Goal: Information Seeking & Learning: Learn about a topic

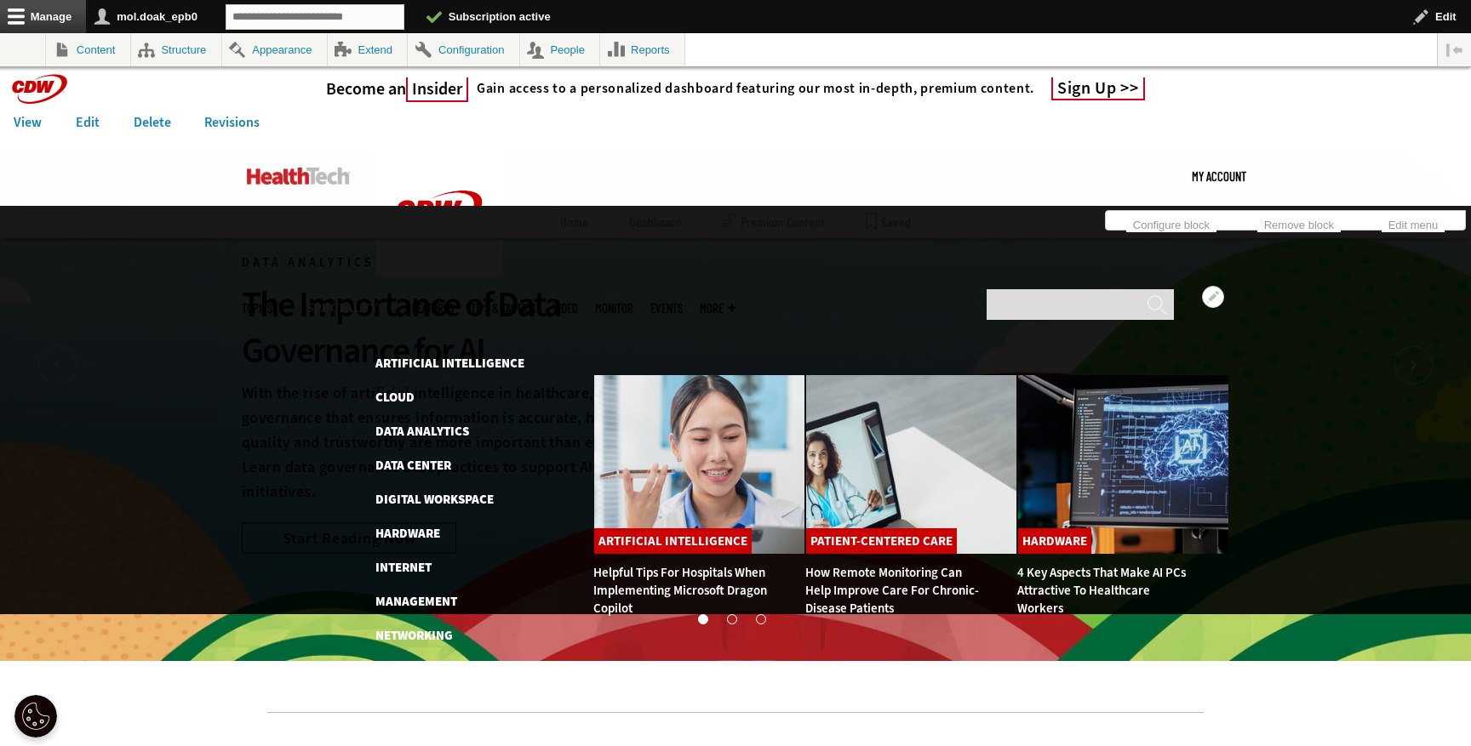
click at [414, 489] on li "Digital Workspace" at bounding box center [475, 499] width 200 height 20
click at [415, 491] on link "Digital Workspace" at bounding box center [434, 499] width 118 height 17
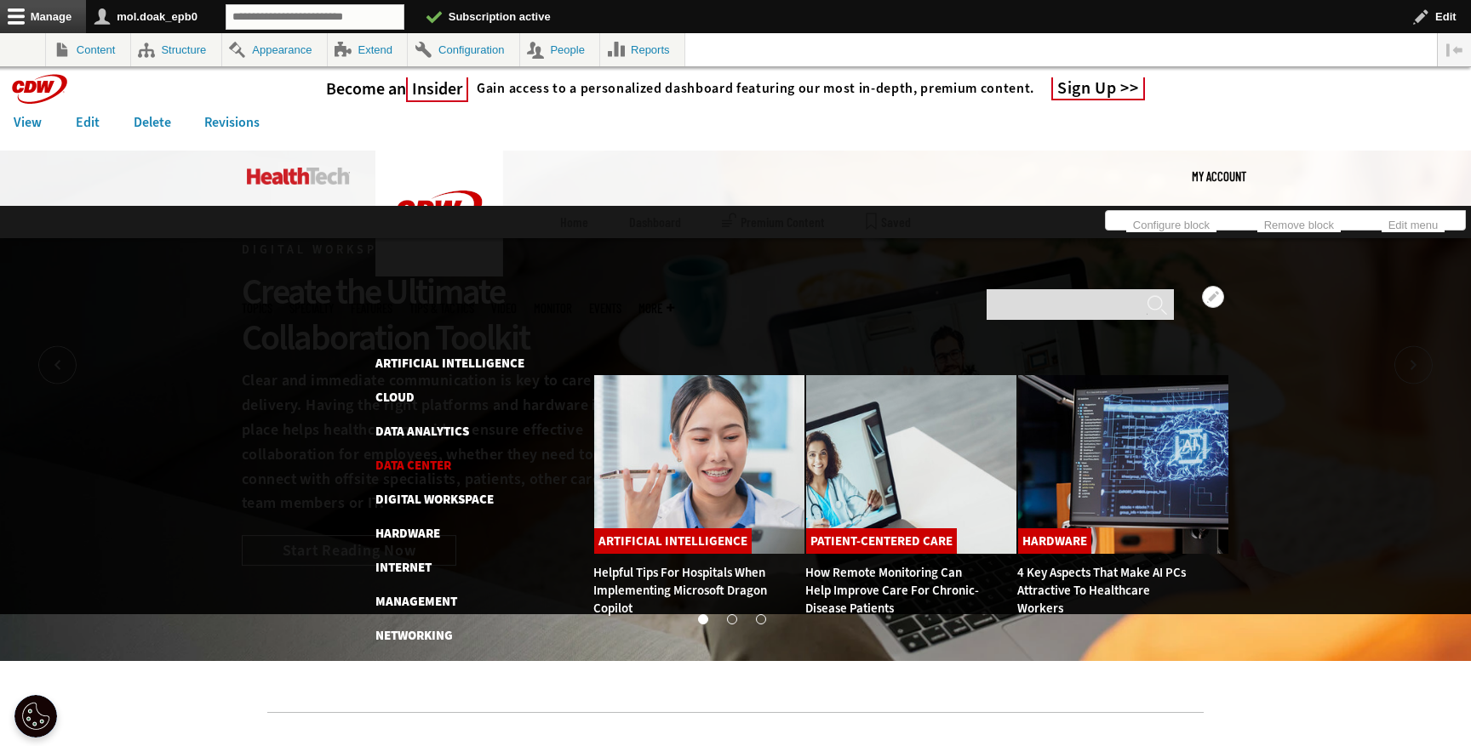
click at [426, 457] on link "Data Center" at bounding box center [413, 465] width 76 height 17
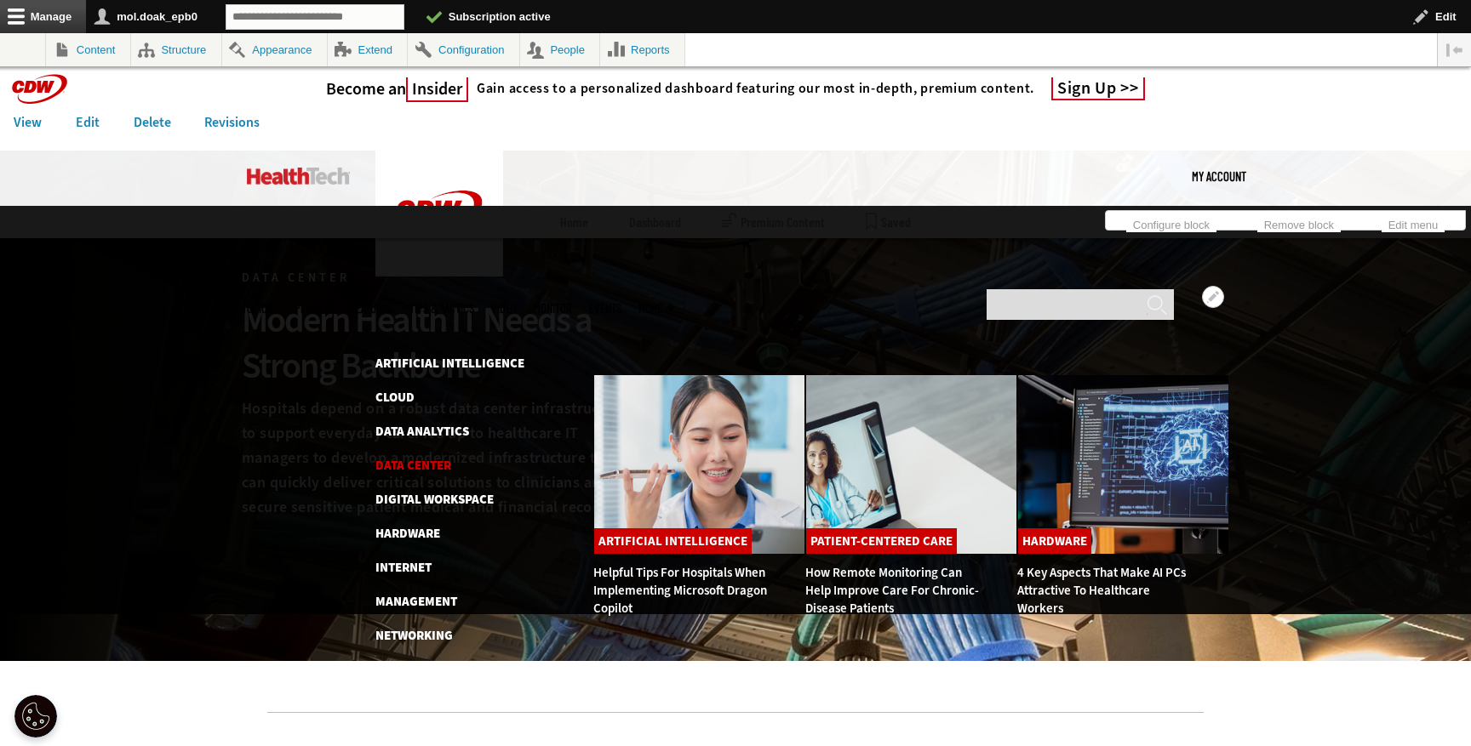
click at [435, 457] on link "Data Center" at bounding box center [413, 465] width 76 height 17
click at [421, 423] on link "Data Analytics" at bounding box center [422, 431] width 94 height 17
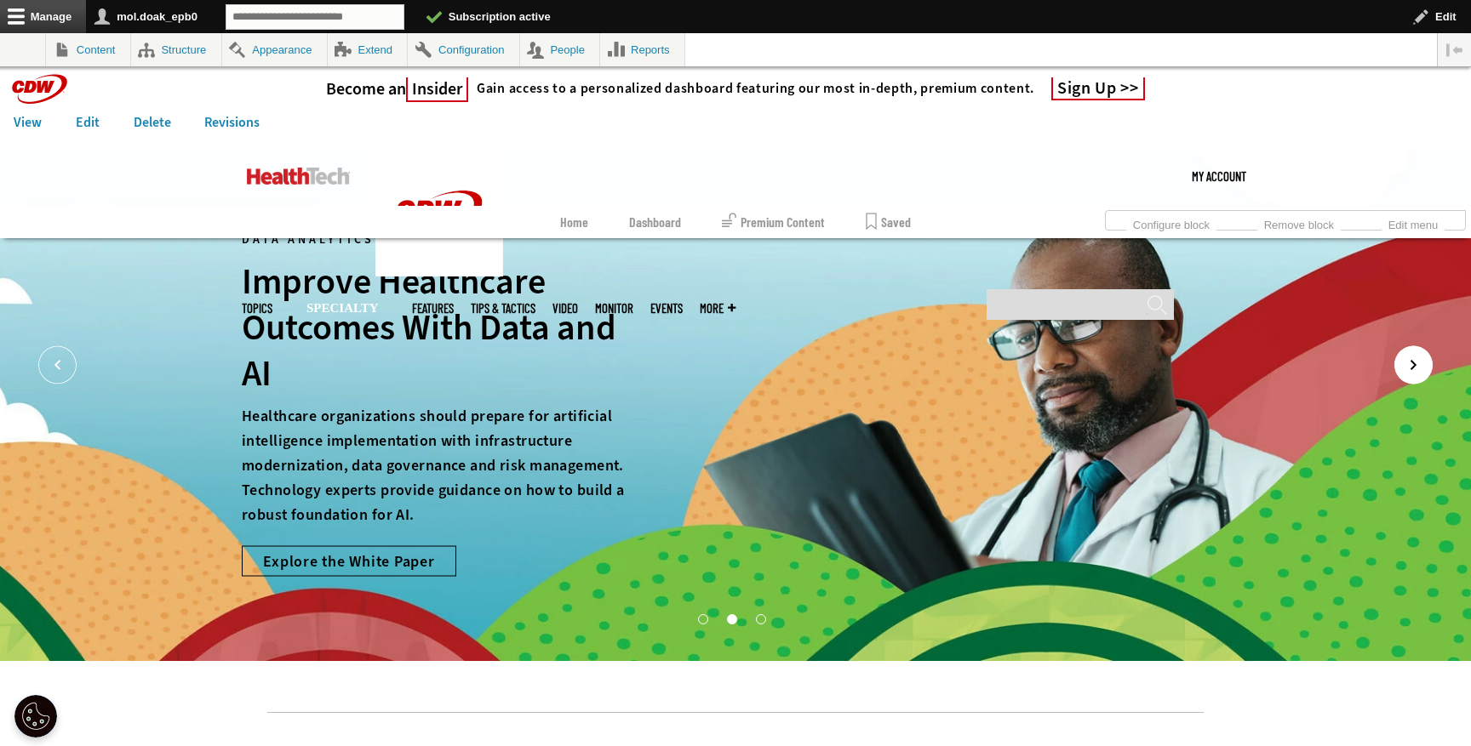
click at [1402, 373] on icon "Next" at bounding box center [1413, 365] width 38 height 38
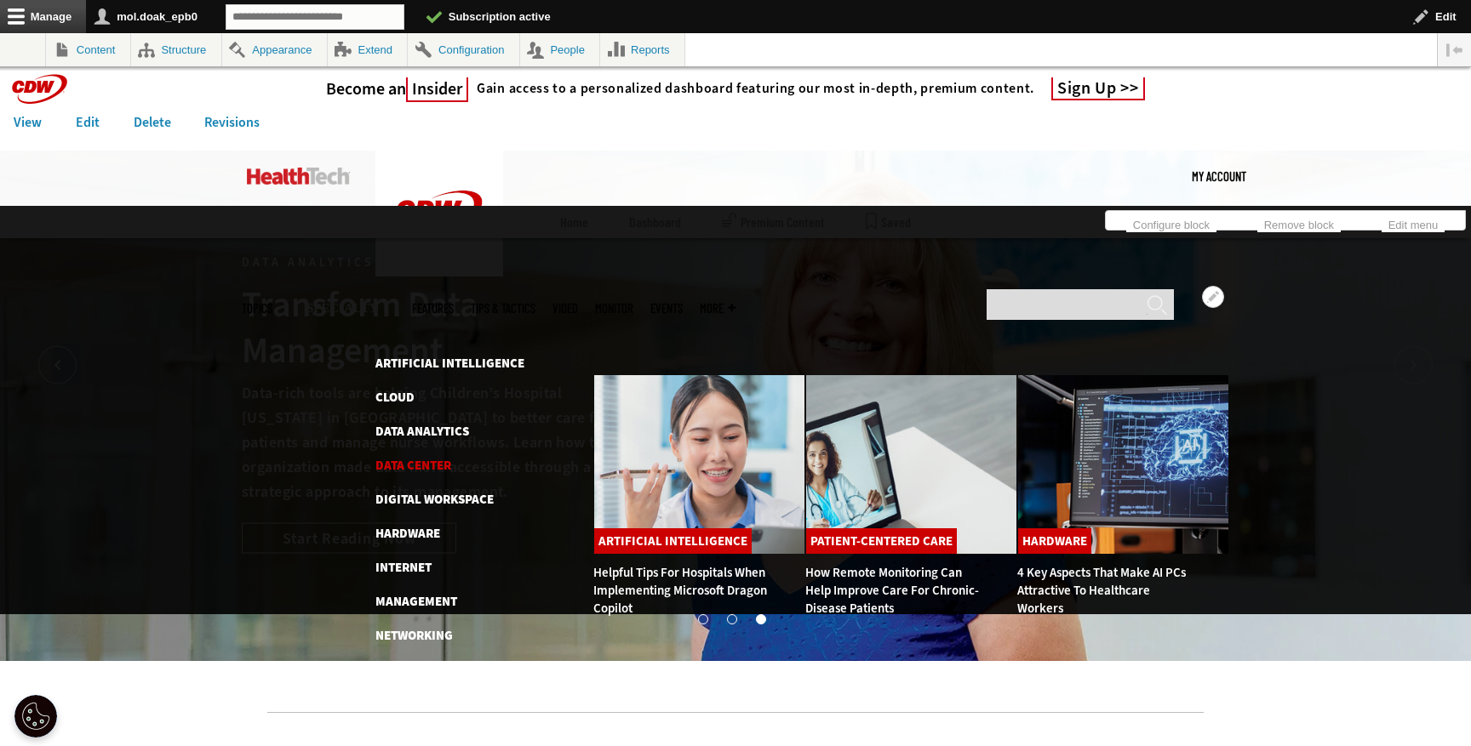
click at [427, 457] on link "Data Center" at bounding box center [413, 465] width 76 height 17
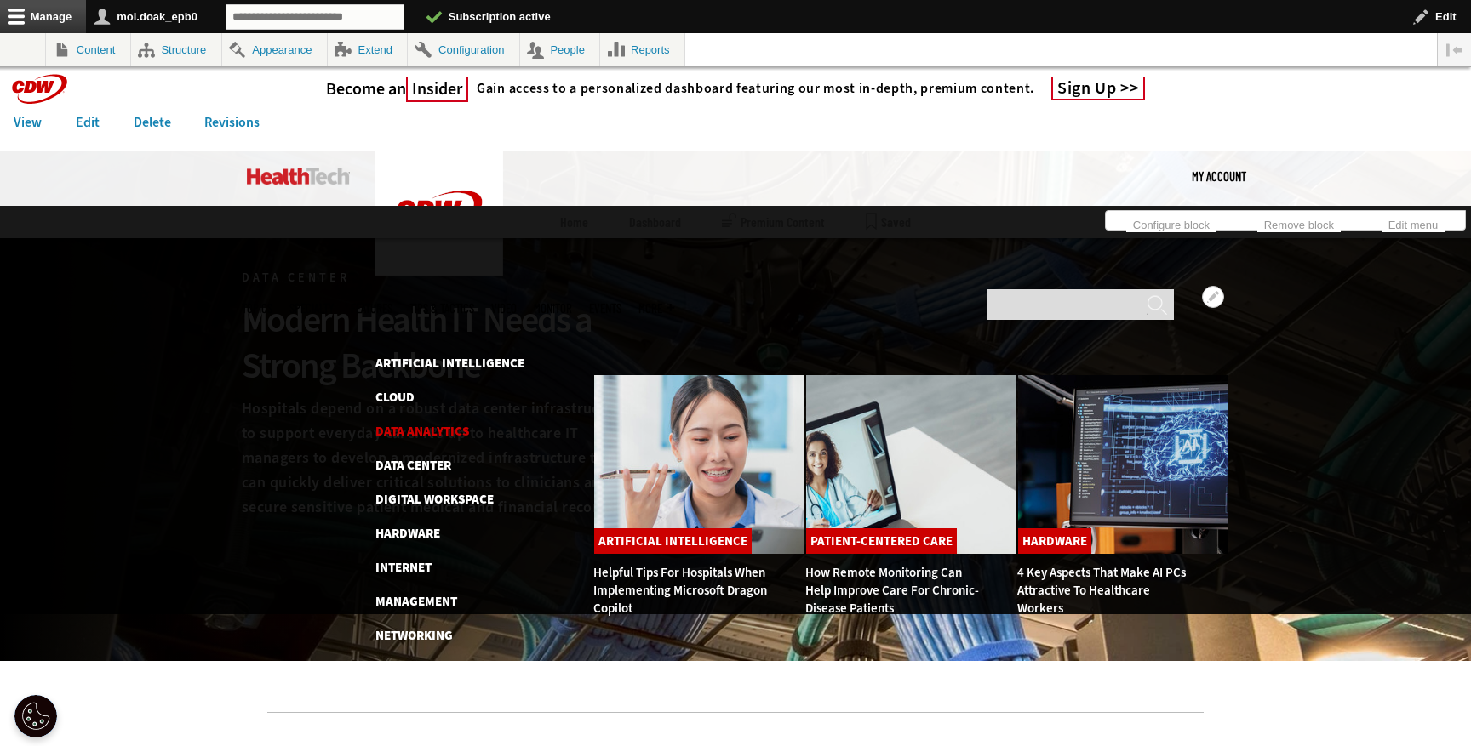
click at [428, 423] on link "Data Analytics" at bounding box center [422, 431] width 94 height 17
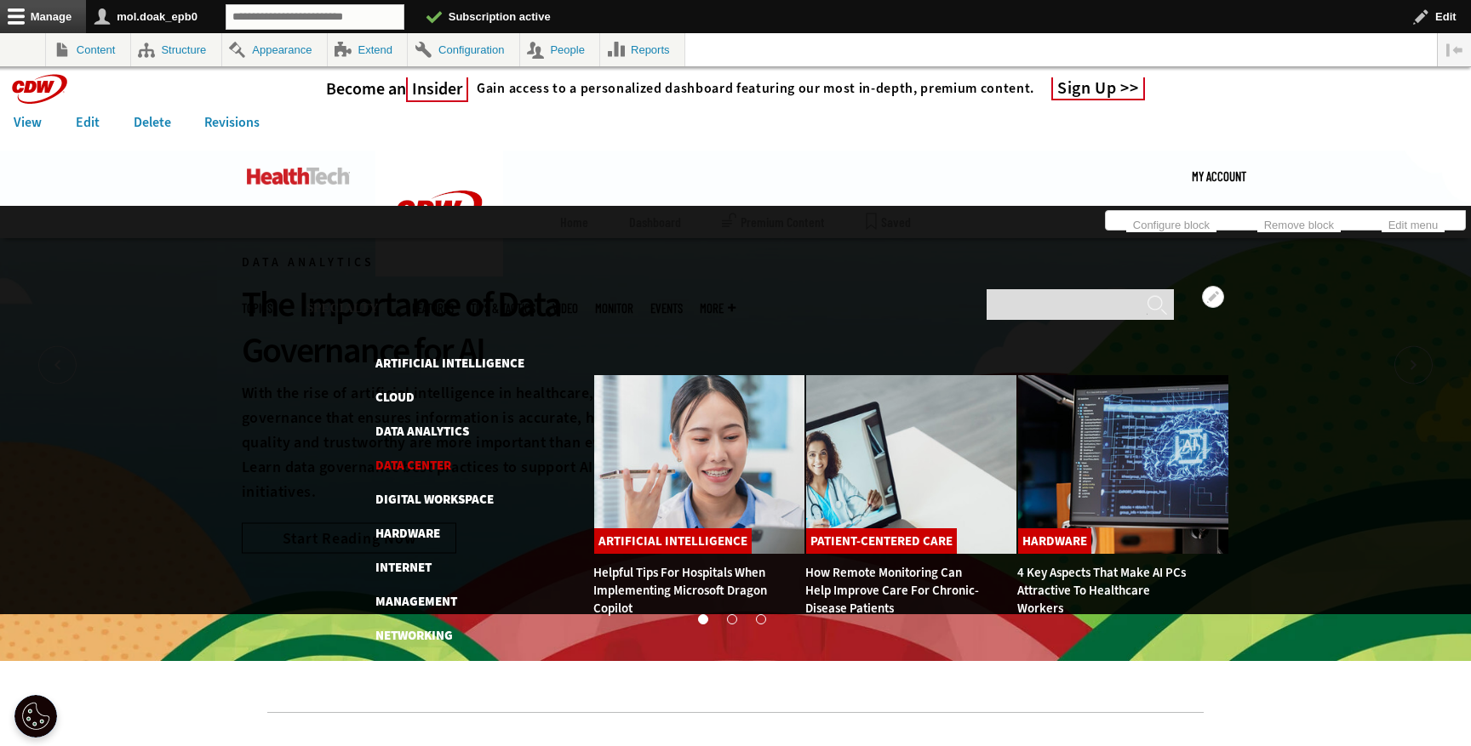
click at [438, 457] on link "Data Center" at bounding box center [413, 465] width 76 height 17
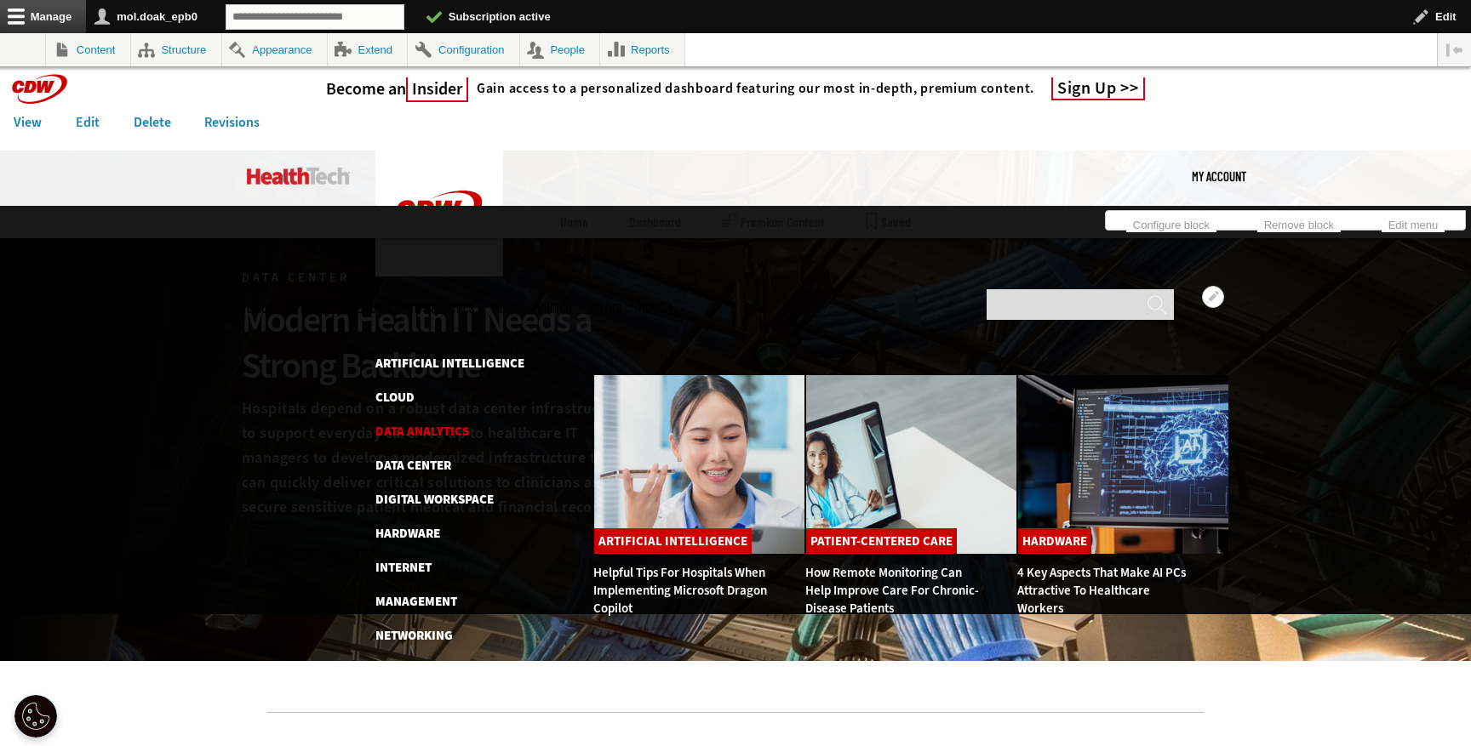
click at [421, 423] on link "Data Analytics" at bounding box center [422, 431] width 94 height 17
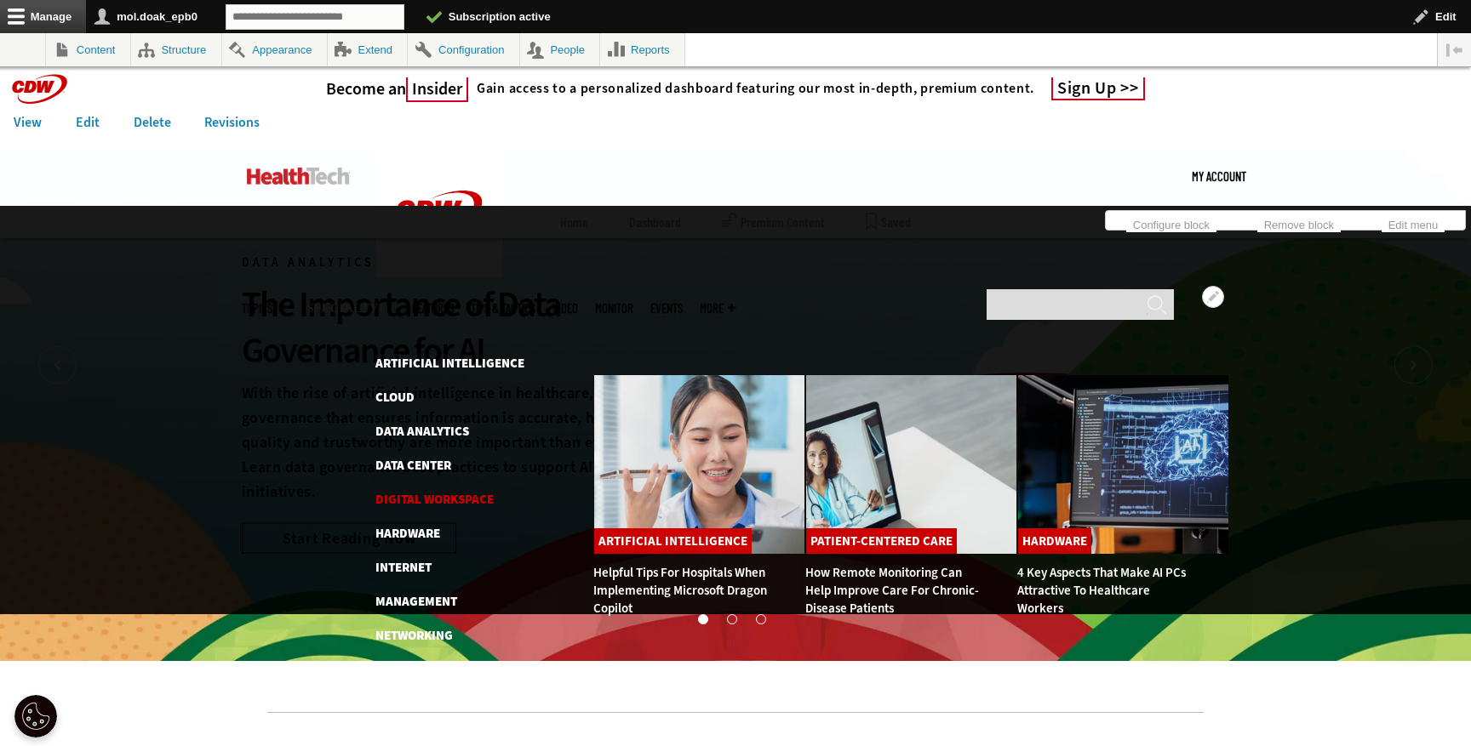
click at [427, 491] on link "Digital Workspace" at bounding box center [434, 499] width 118 height 17
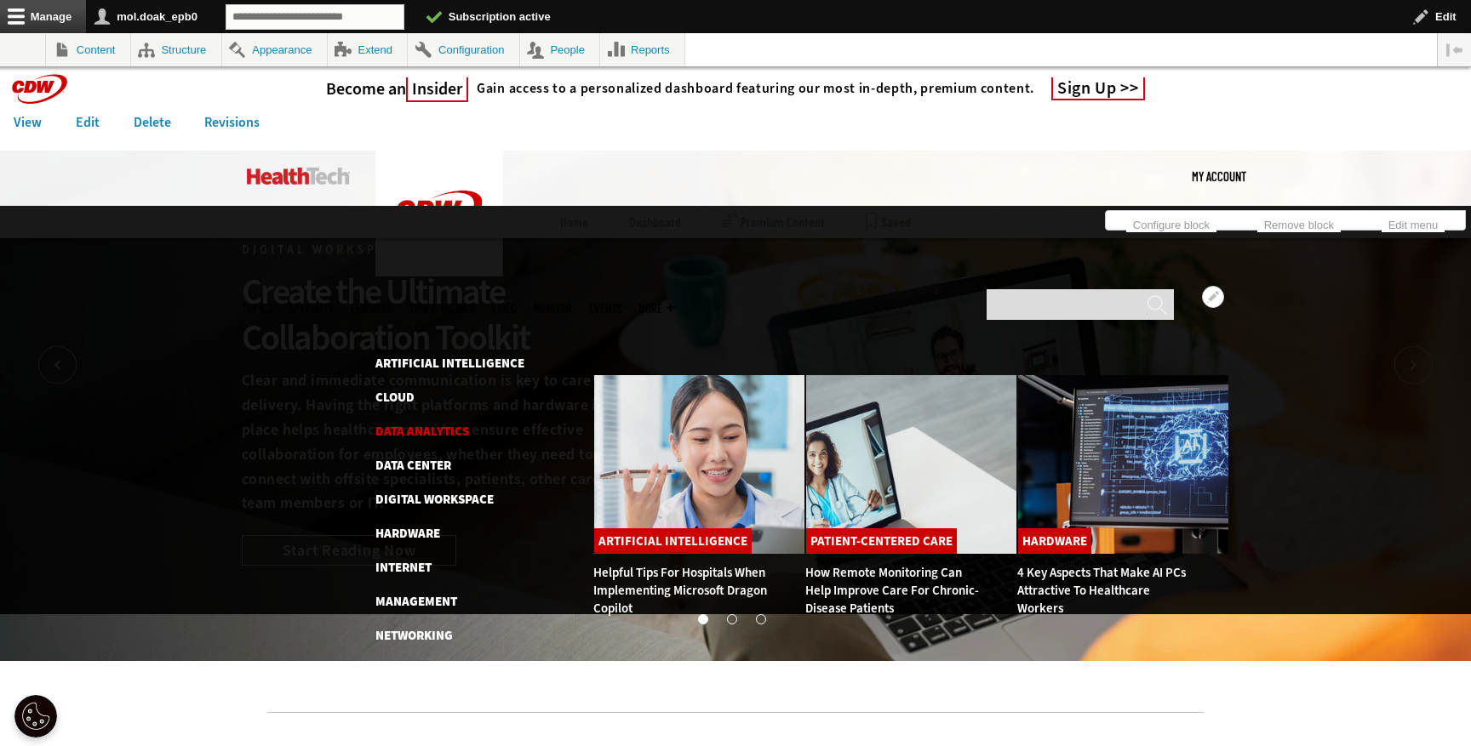
click at [412, 423] on link "Data Analytics" at bounding box center [422, 431] width 94 height 17
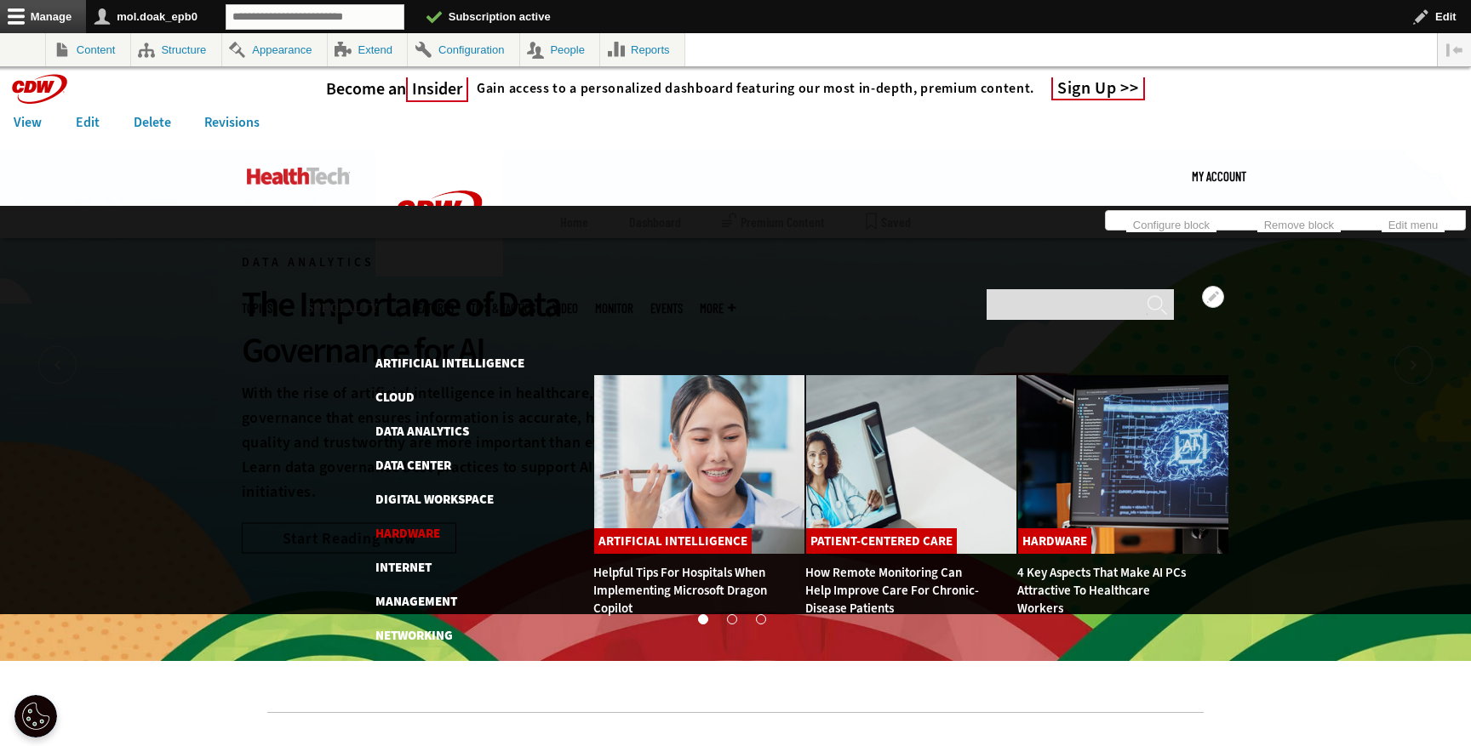
click at [420, 525] on link "Hardware" at bounding box center [407, 533] width 65 height 17
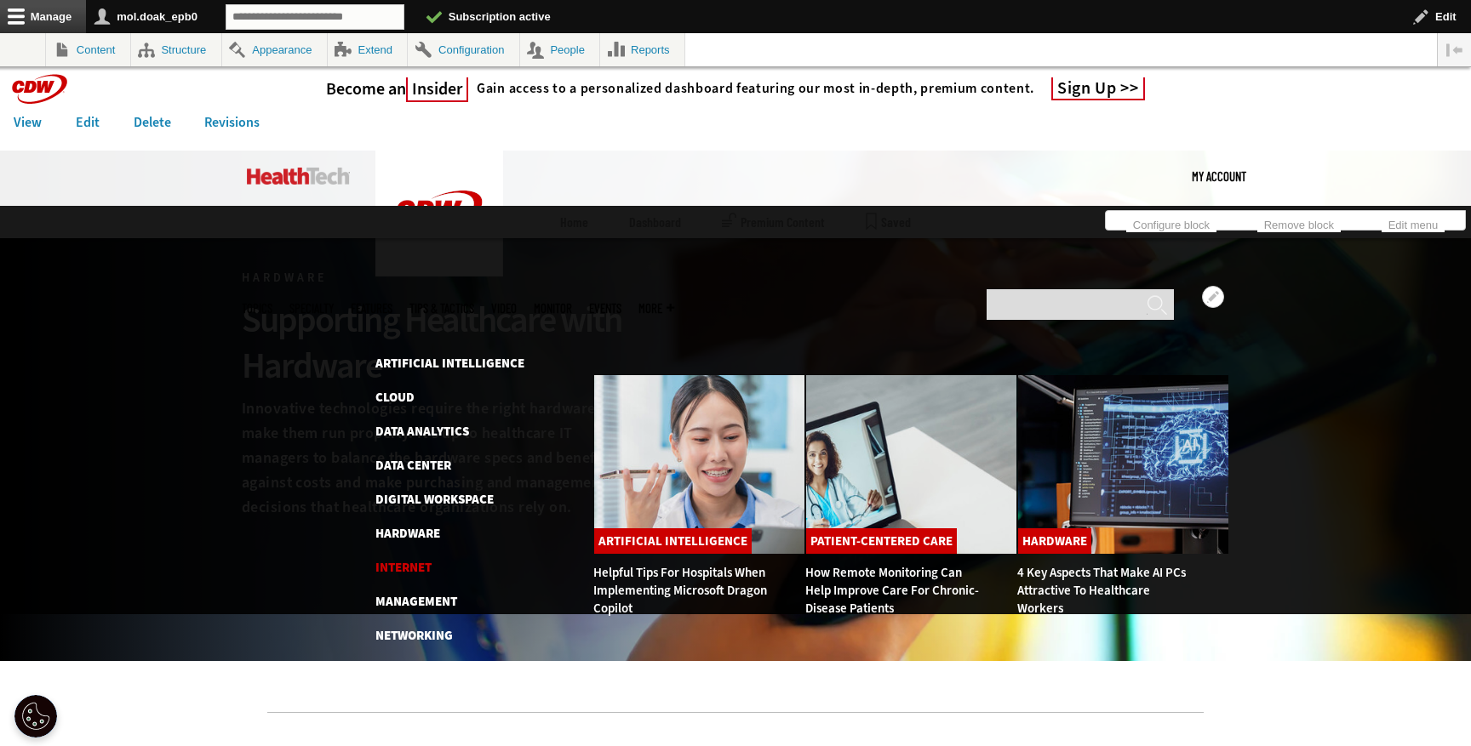
click at [407, 559] on link "Internet" at bounding box center [403, 567] width 56 height 17
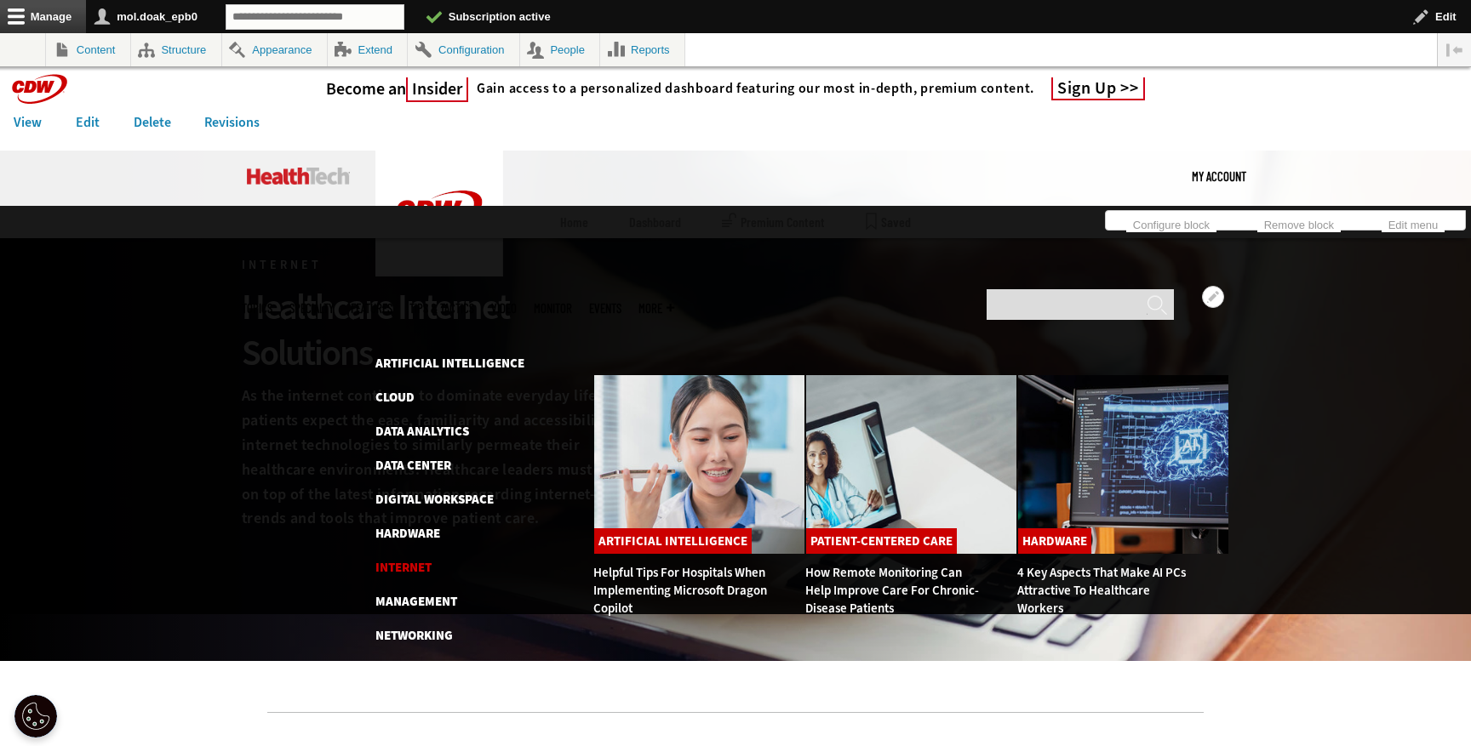
click at [406, 559] on link "Internet" at bounding box center [403, 567] width 56 height 17
click at [409, 593] on link "Management" at bounding box center [416, 601] width 82 height 17
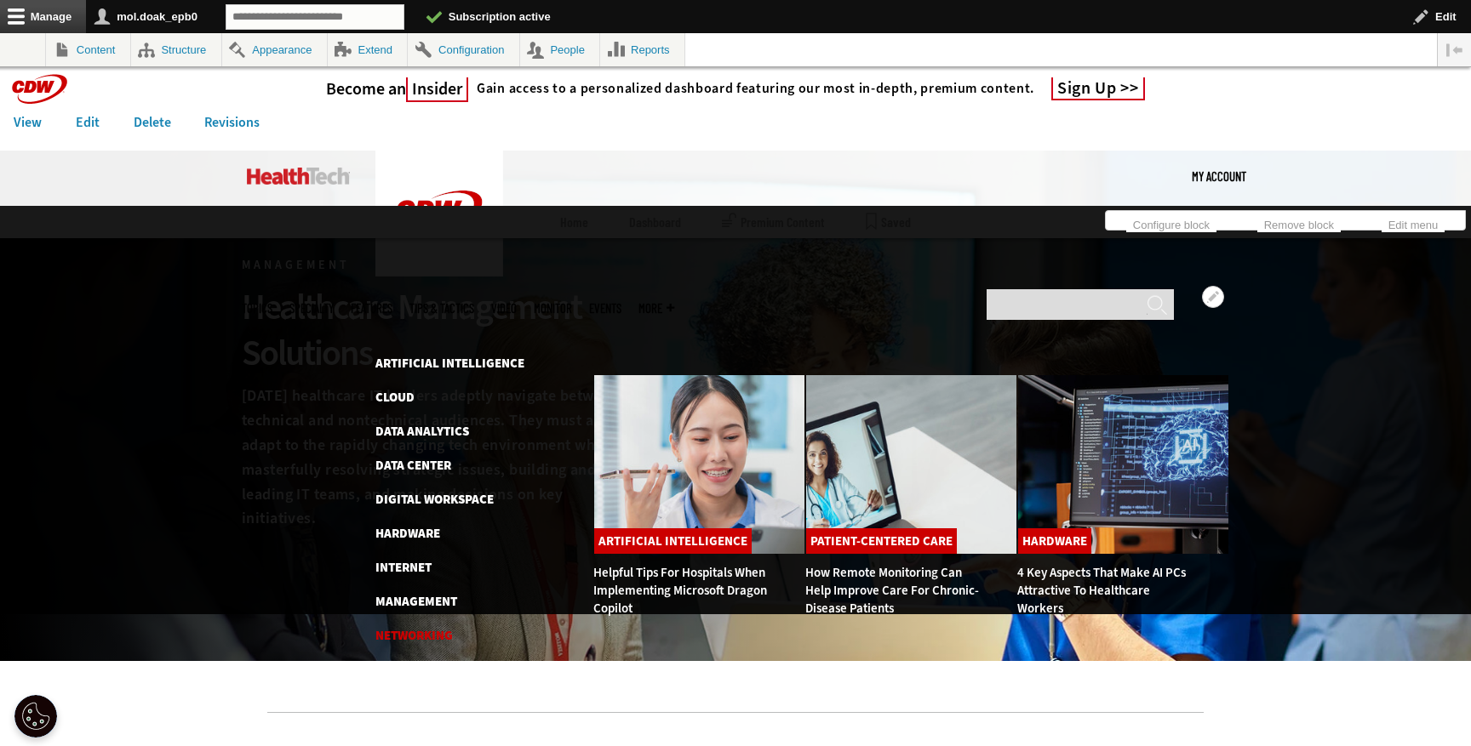
click at [405, 627] on link "Networking" at bounding box center [413, 635] width 77 height 17
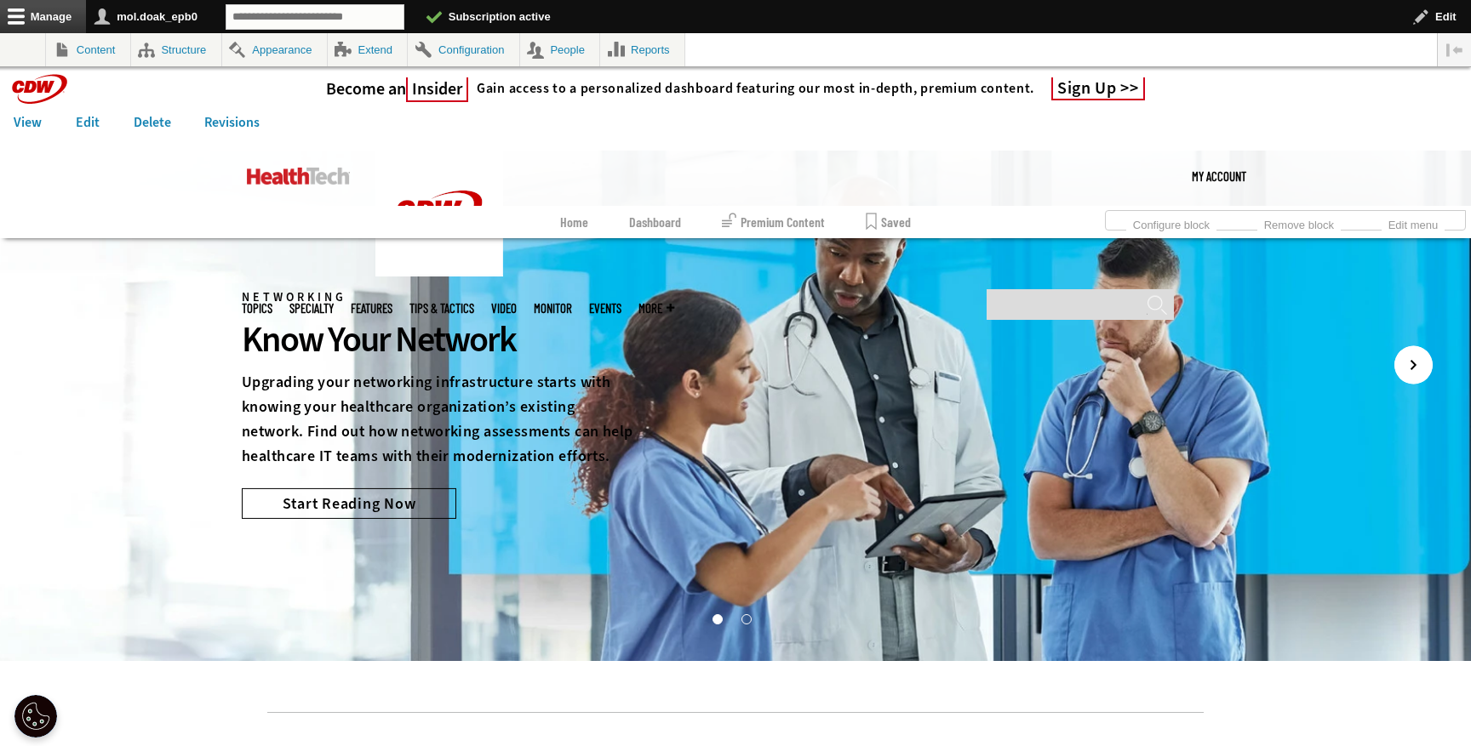
click at [1409, 368] on icon "Next" at bounding box center [1413, 365] width 38 height 38
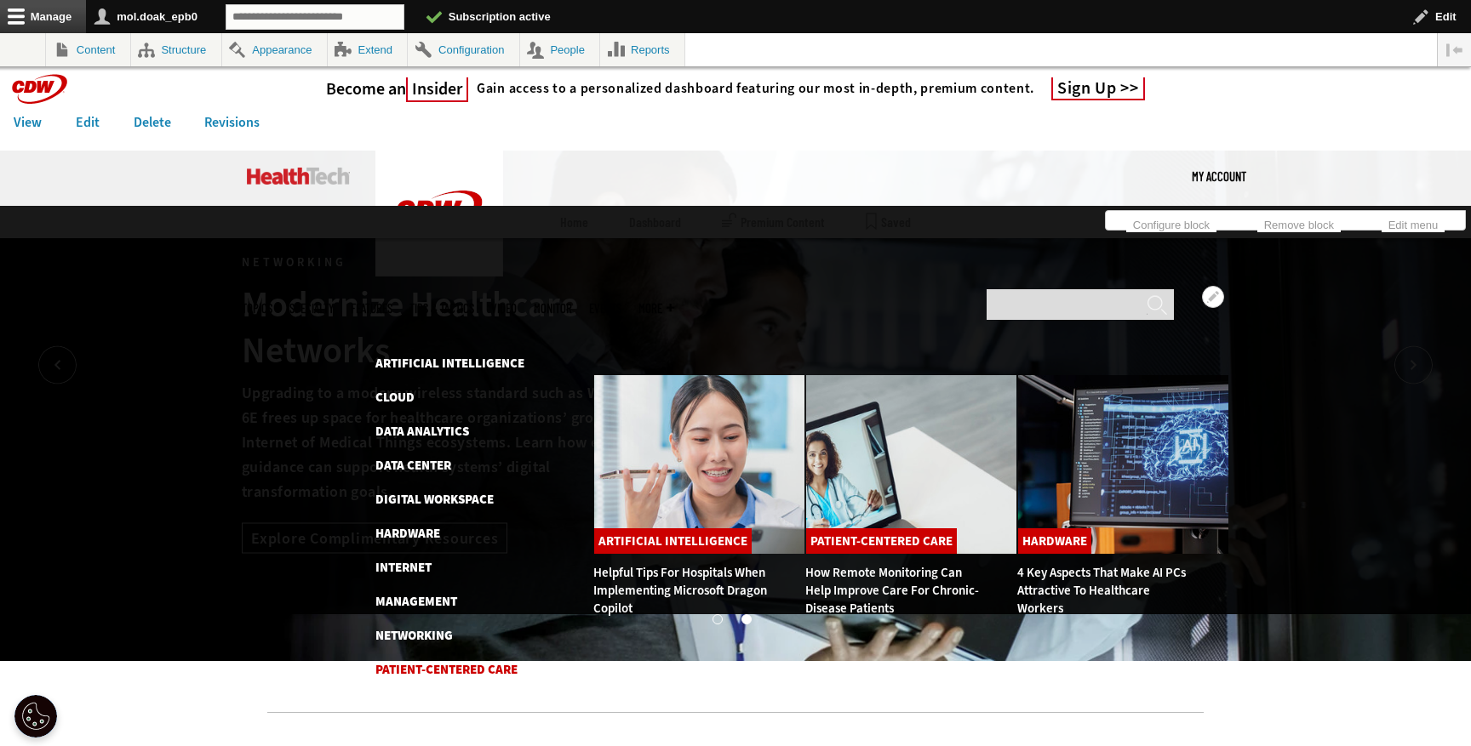
click at [428, 661] on link "Patient-Centered Care" at bounding box center [446, 669] width 142 height 17
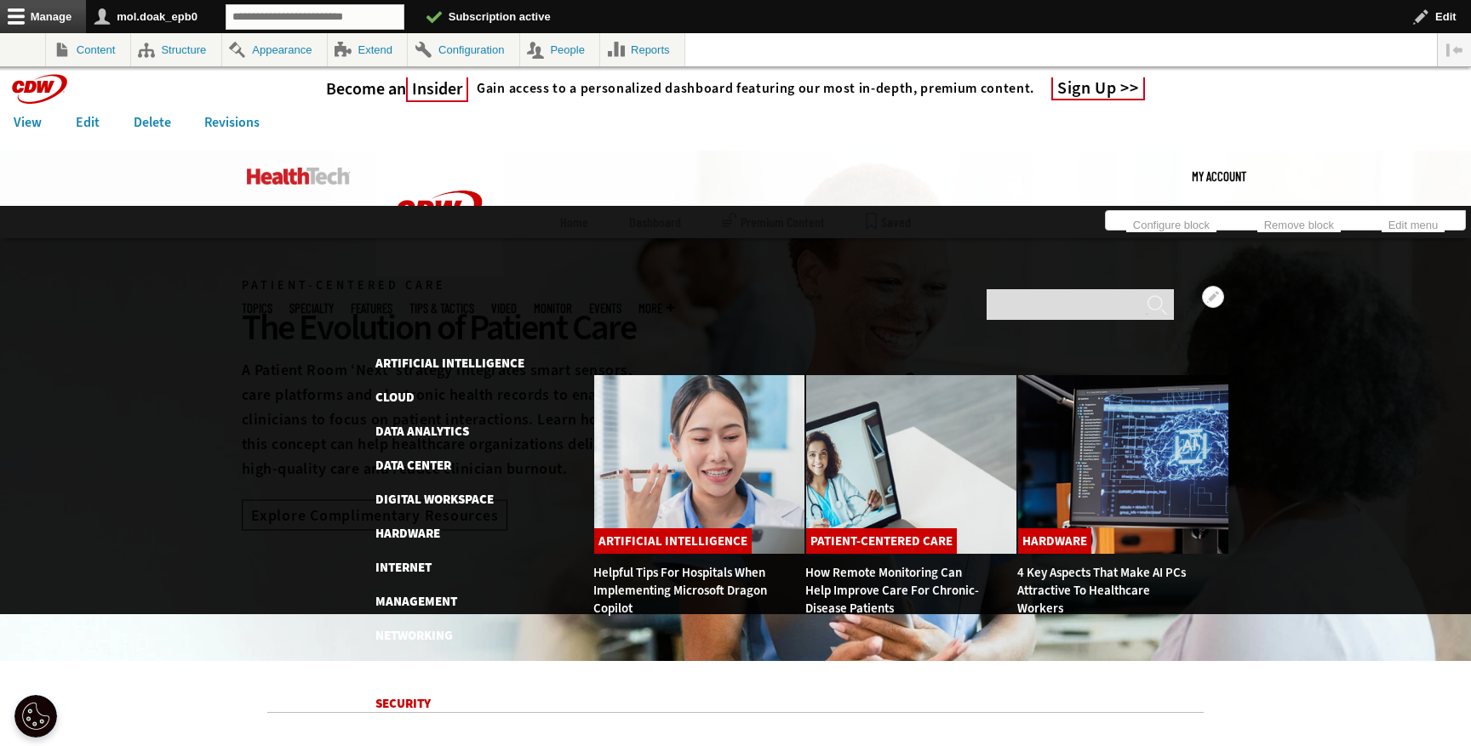
click at [412, 695] on link "Security" at bounding box center [402, 703] width 55 height 17
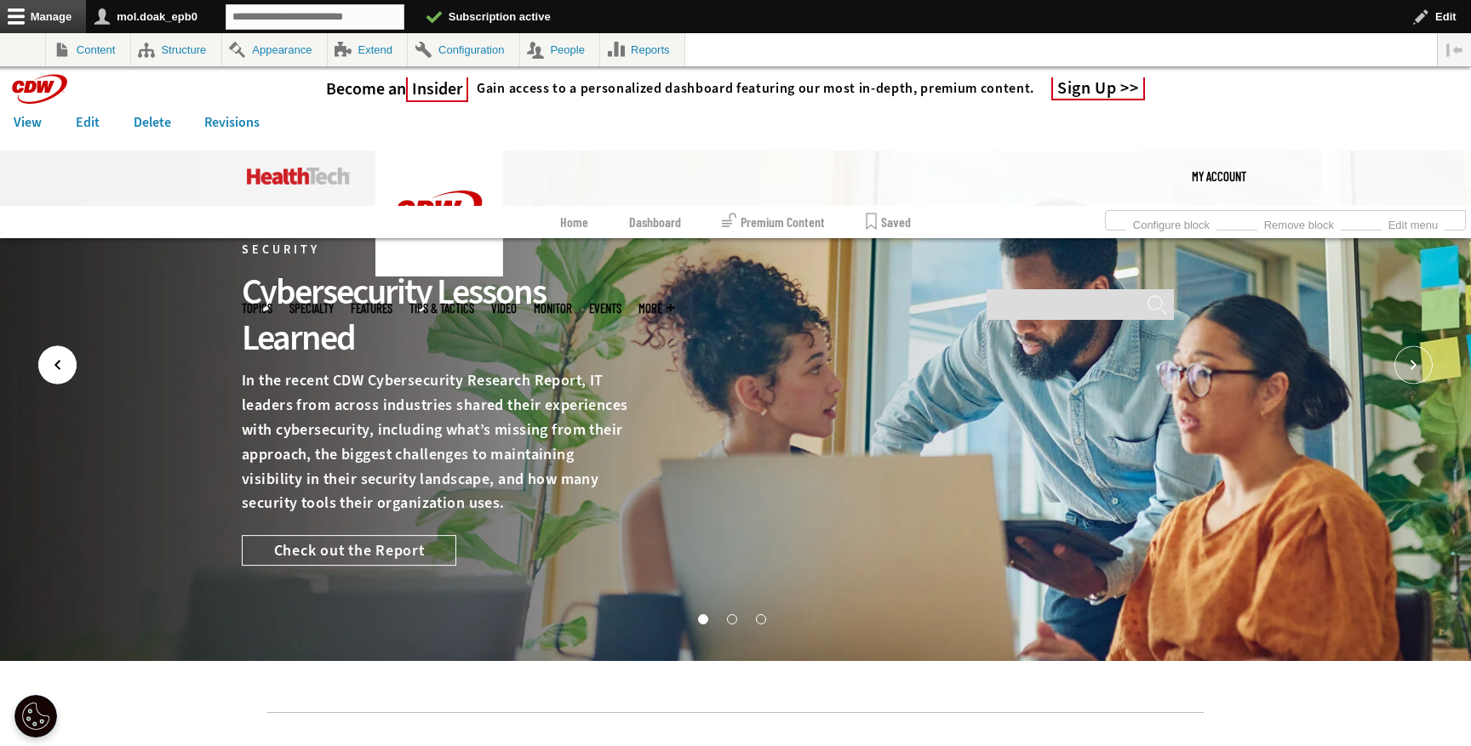
click at [59, 376] on icon "Prev" at bounding box center [57, 365] width 38 height 38
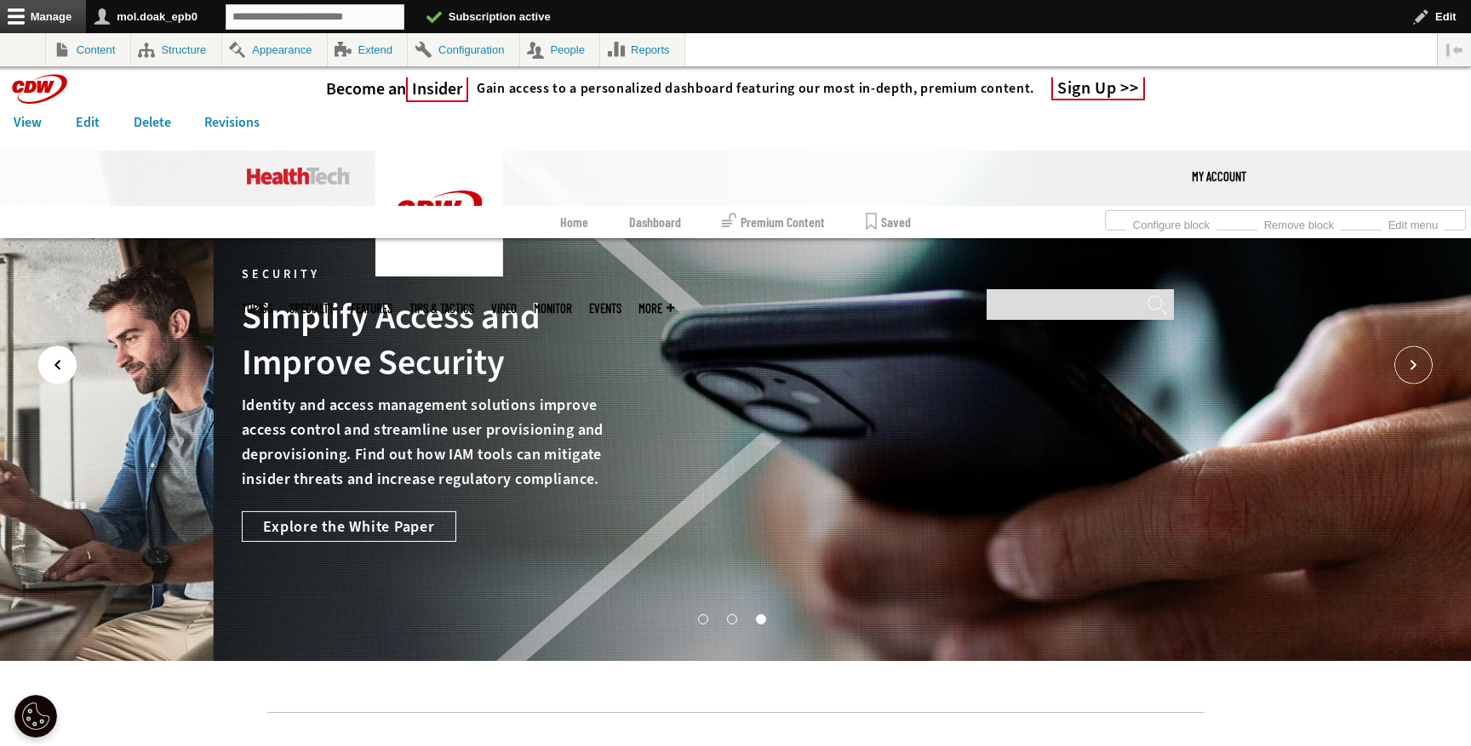
click at [59, 376] on icon "Prev" at bounding box center [57, 365] width 38 height 38
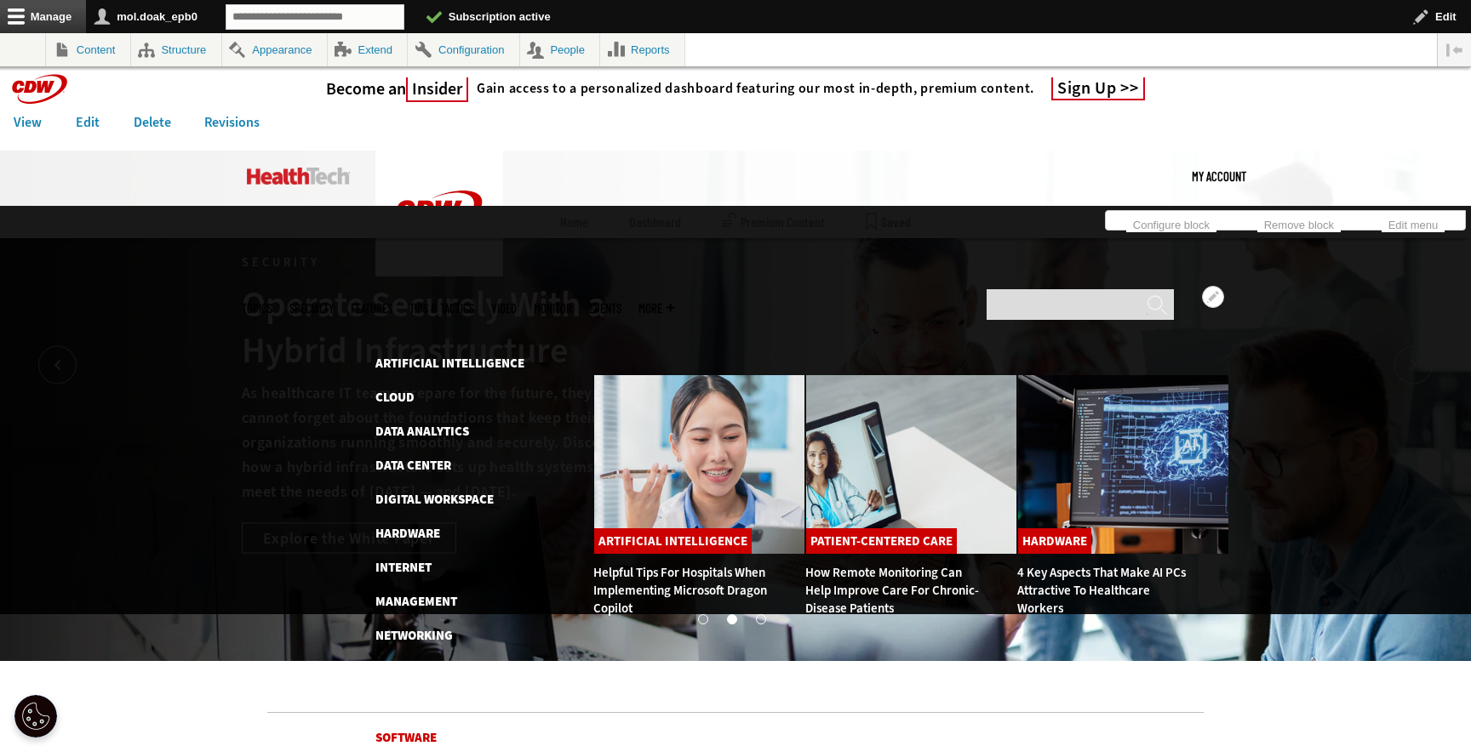
click at [408, 729] on link "Software" at bounding box center [405, 737] width 61 height 17
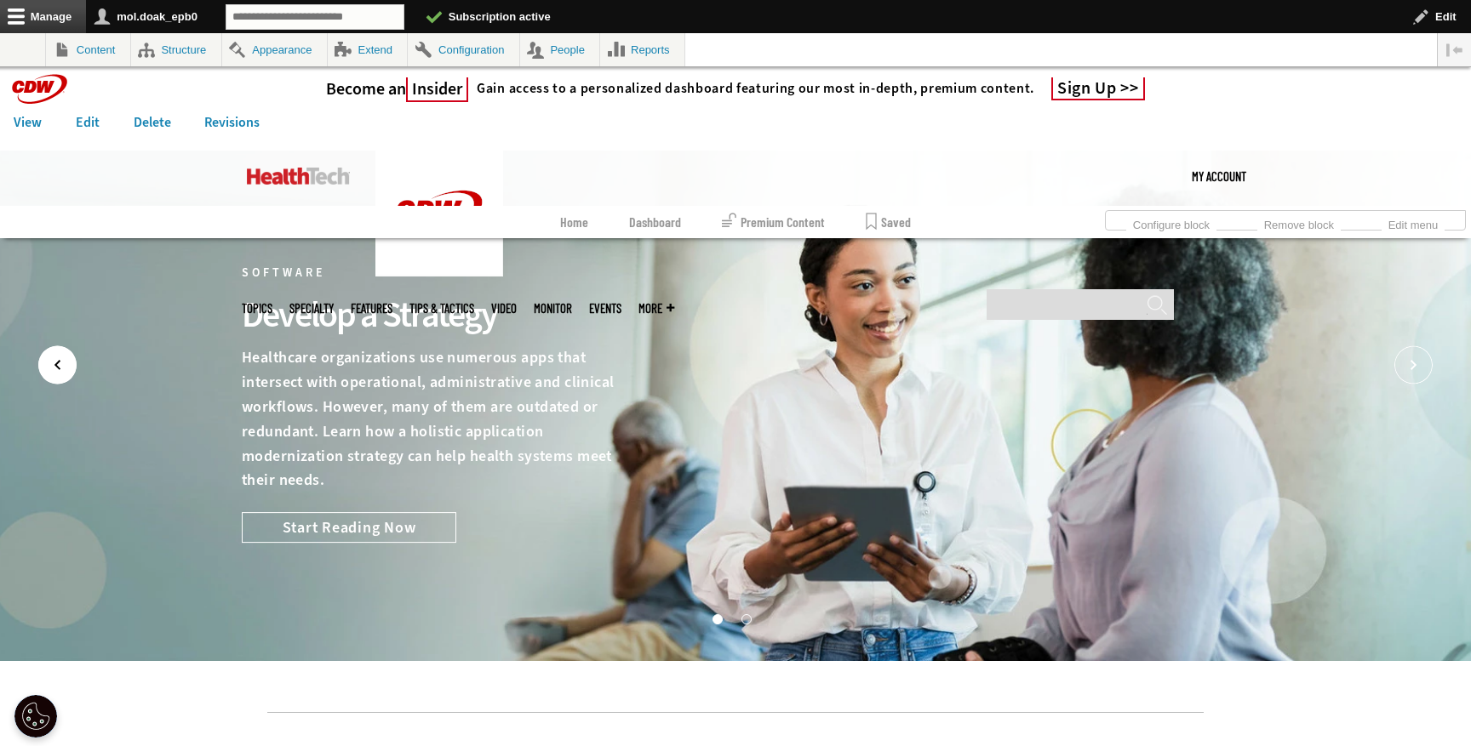
click at [49, 361] on icon "Prev" at bounding box center [57, 365] width 38 height 38
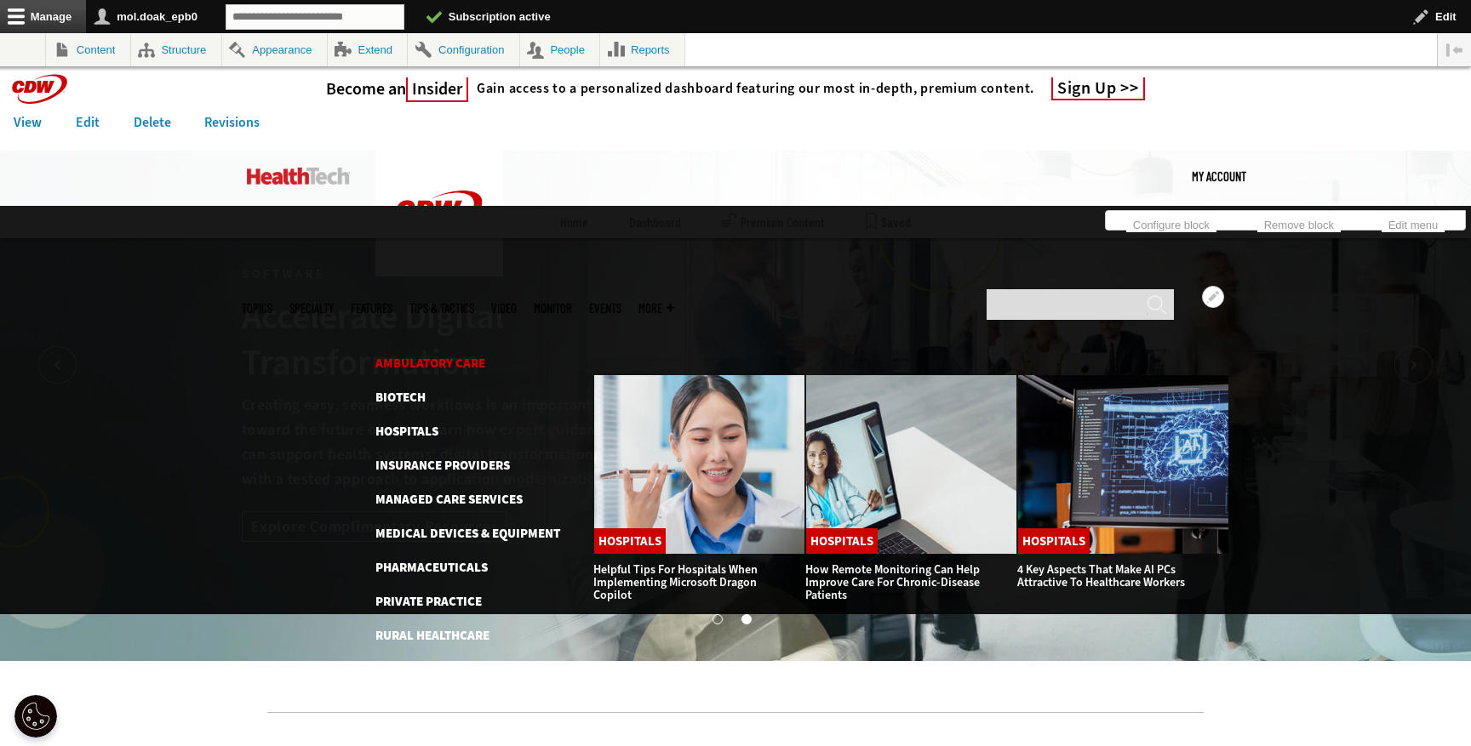
click at [449, 355] on link "Ambulatory Care" at bounding box center [430, 363] width 110 height 17
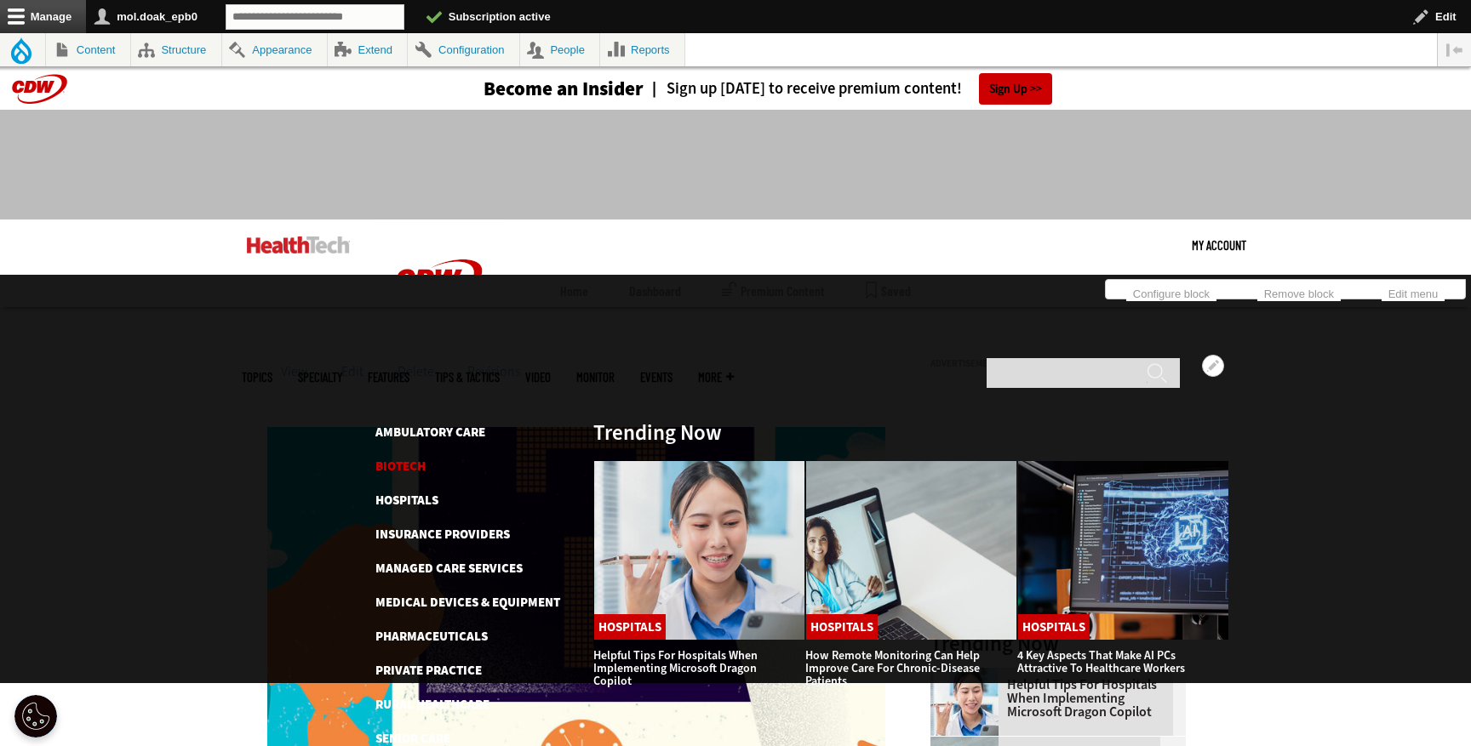
click at [397, 458] on link "Biotech" at bounding box center [400, 466] width 50 height 17
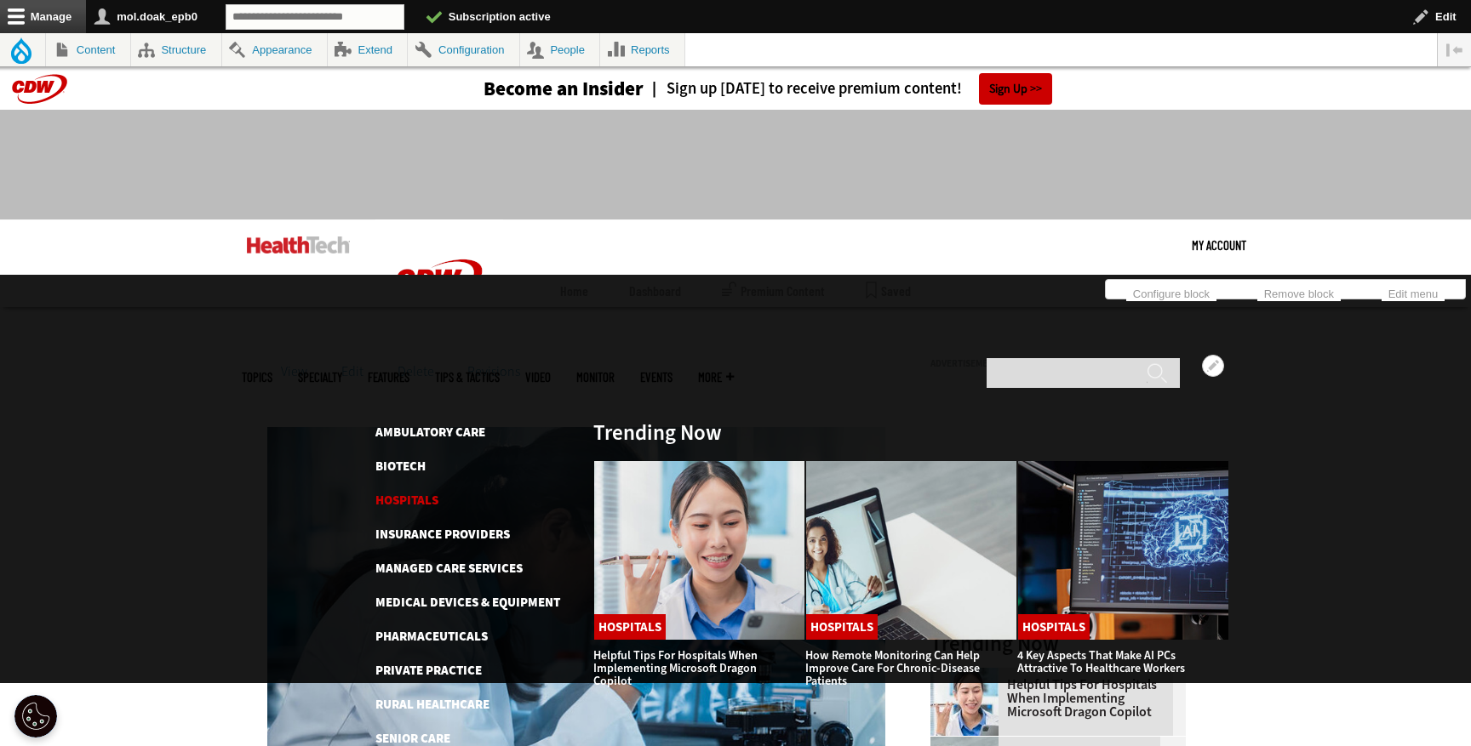
click at [414, 492] on link "Hospitals" at bounding box center [406, 500] width 63 height 17
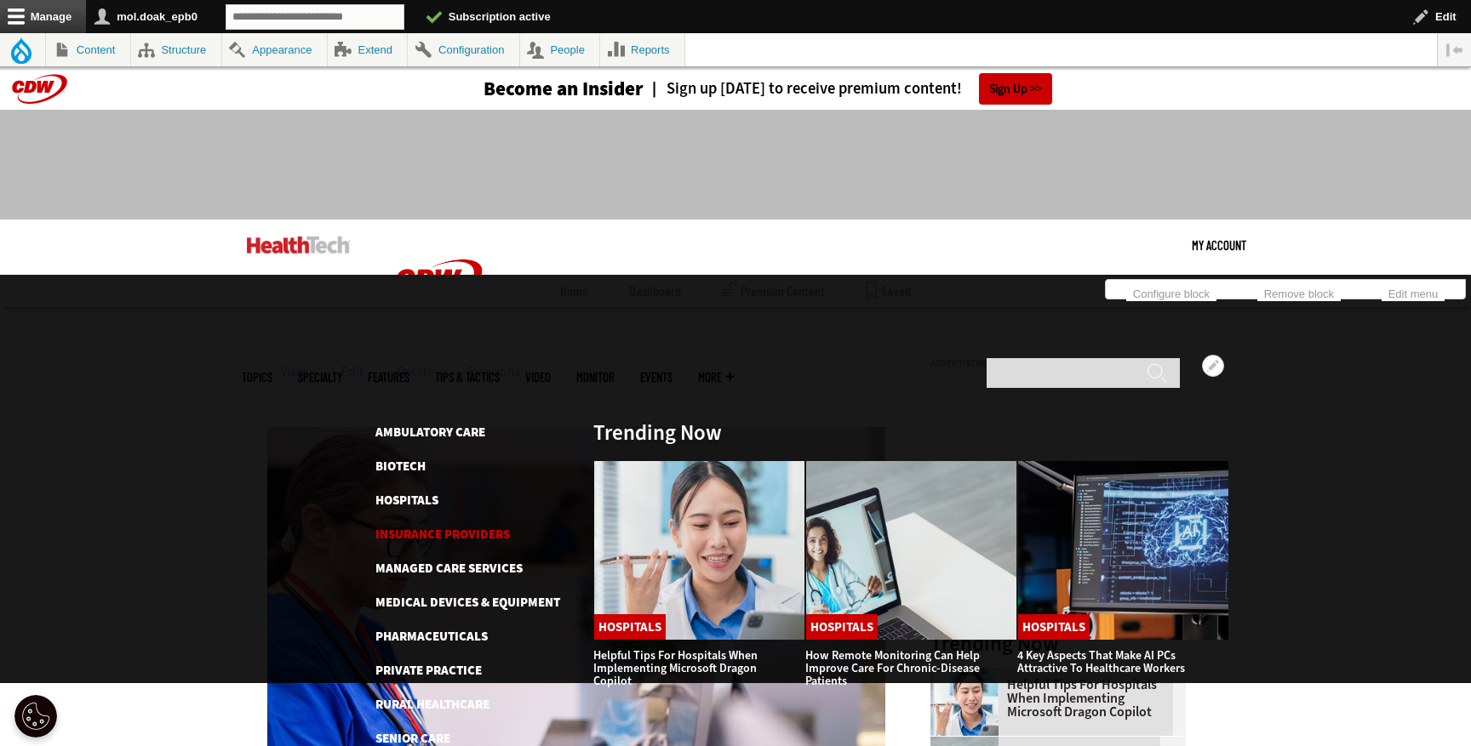
click at [422, 526] on link "Insurance Providers" at bounding box center [442, 534] width 134 height 17
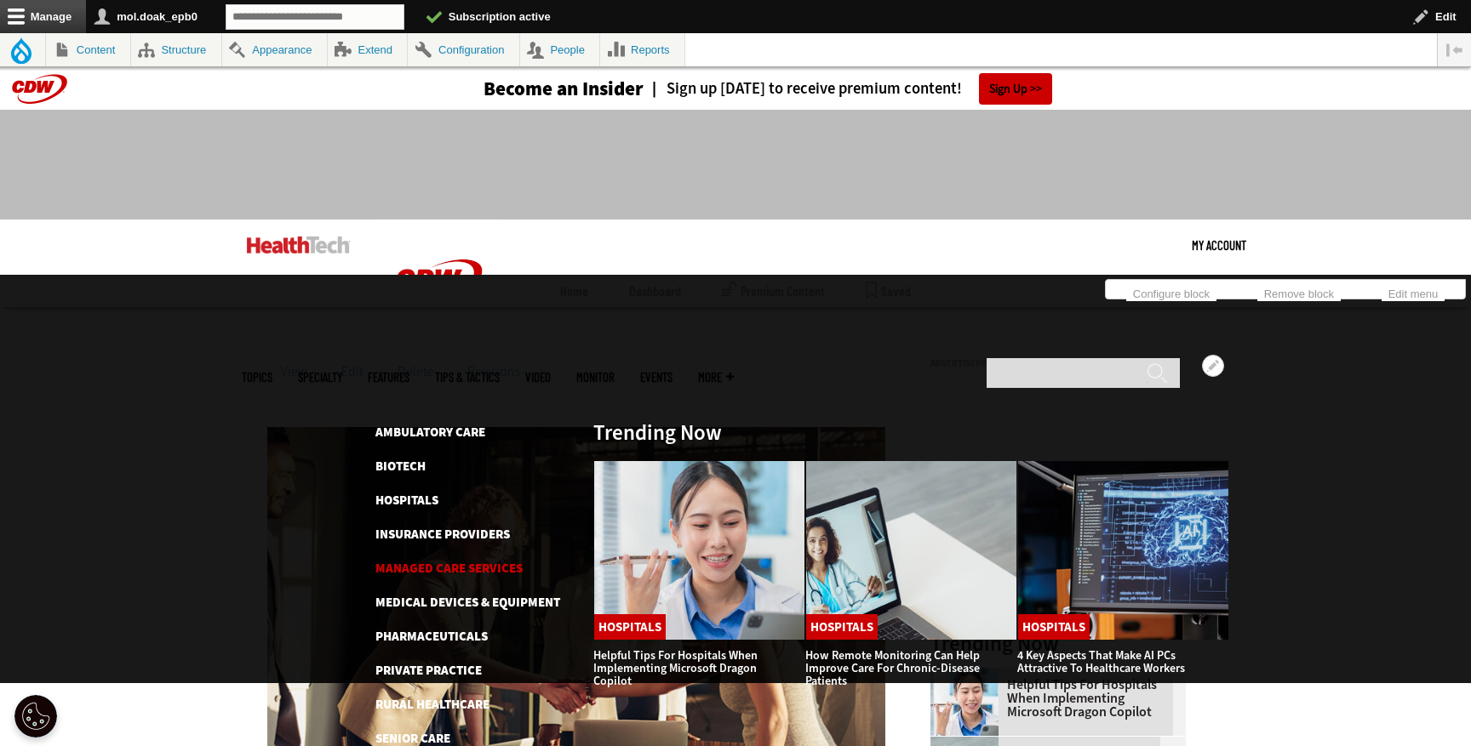
click at [443, 560] on link "Managed Care Services" at bounding box center [448, 568] width 147 height 17
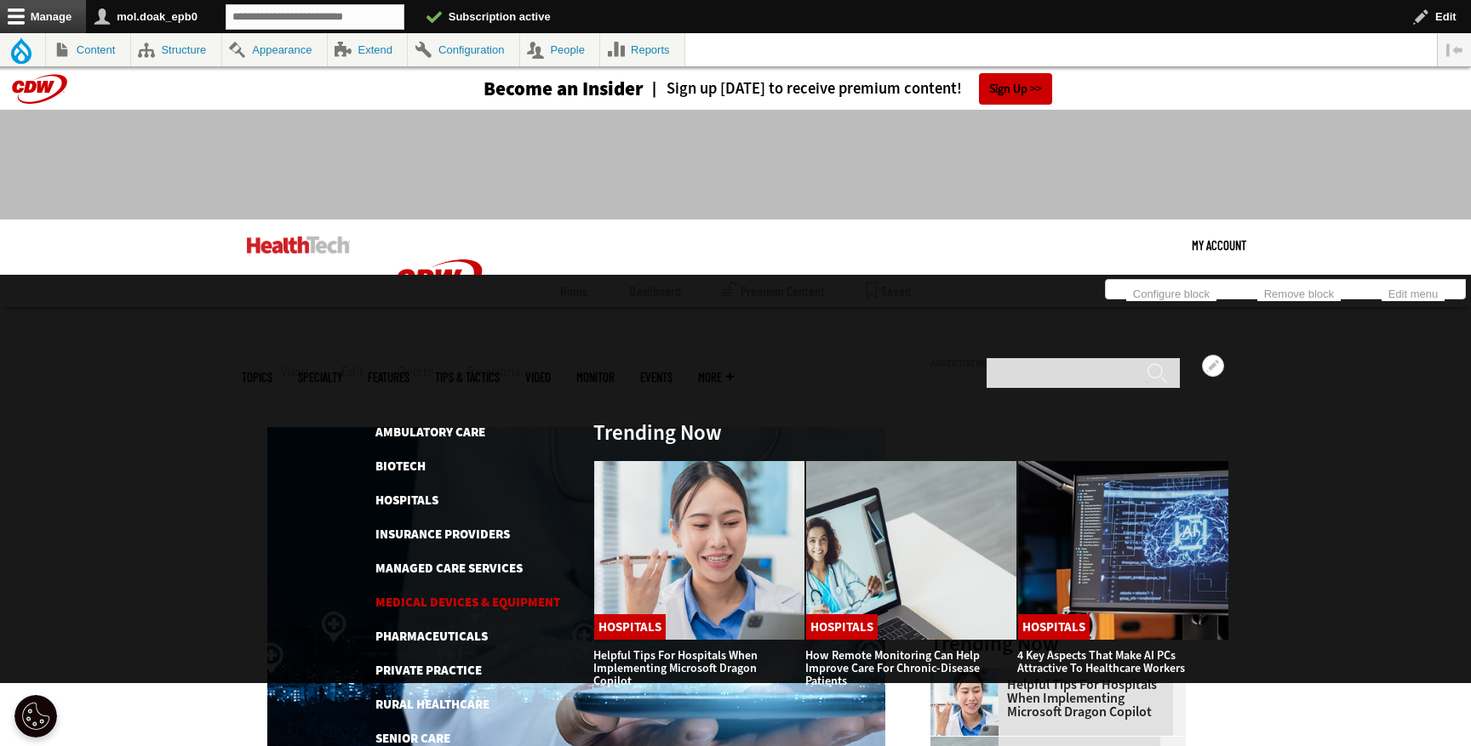
click at [468, 594] on link "Medical Devices & Equipment" at bounding box center [467, 602] width 185 height 17
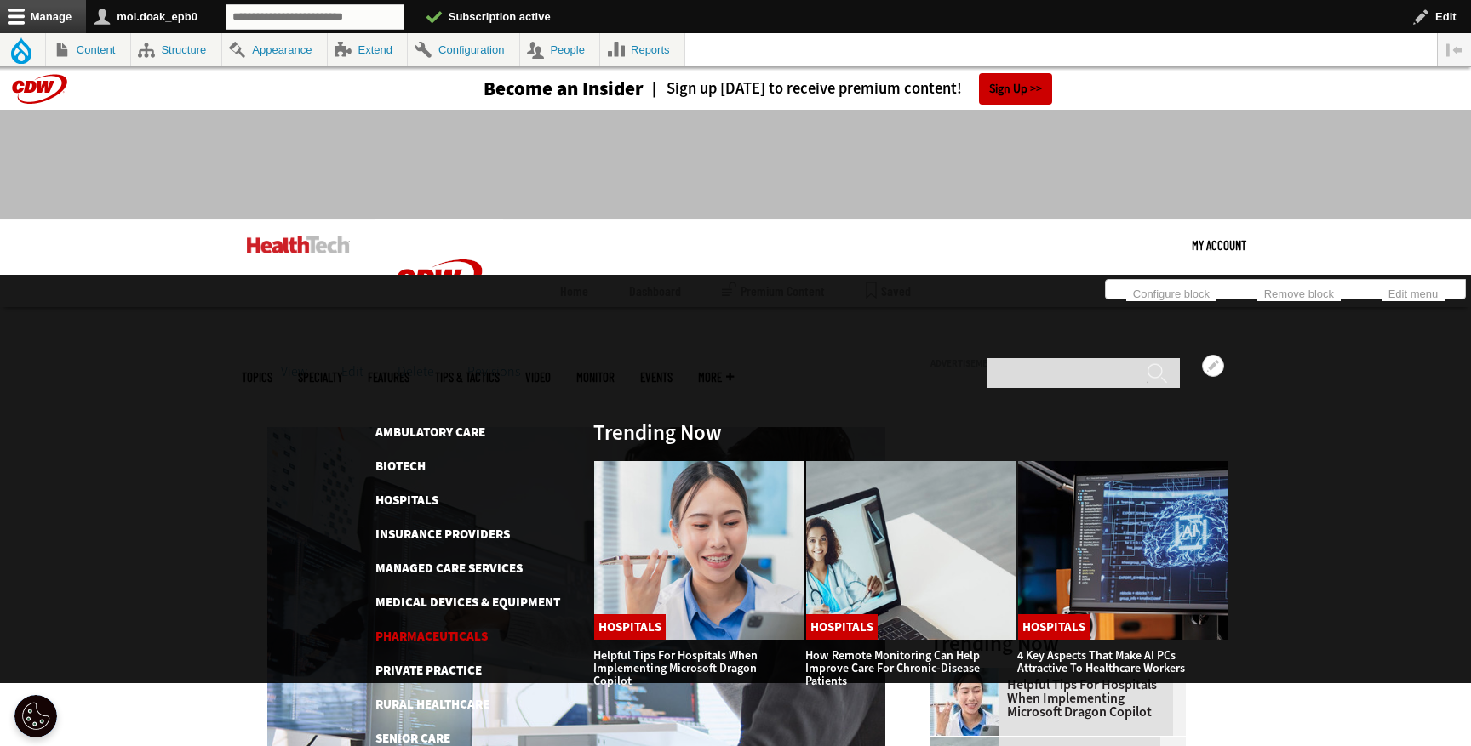
click at [451, 628] on link "Pharmaceuticals" at bounding box center [431, 636] width 112 height 17
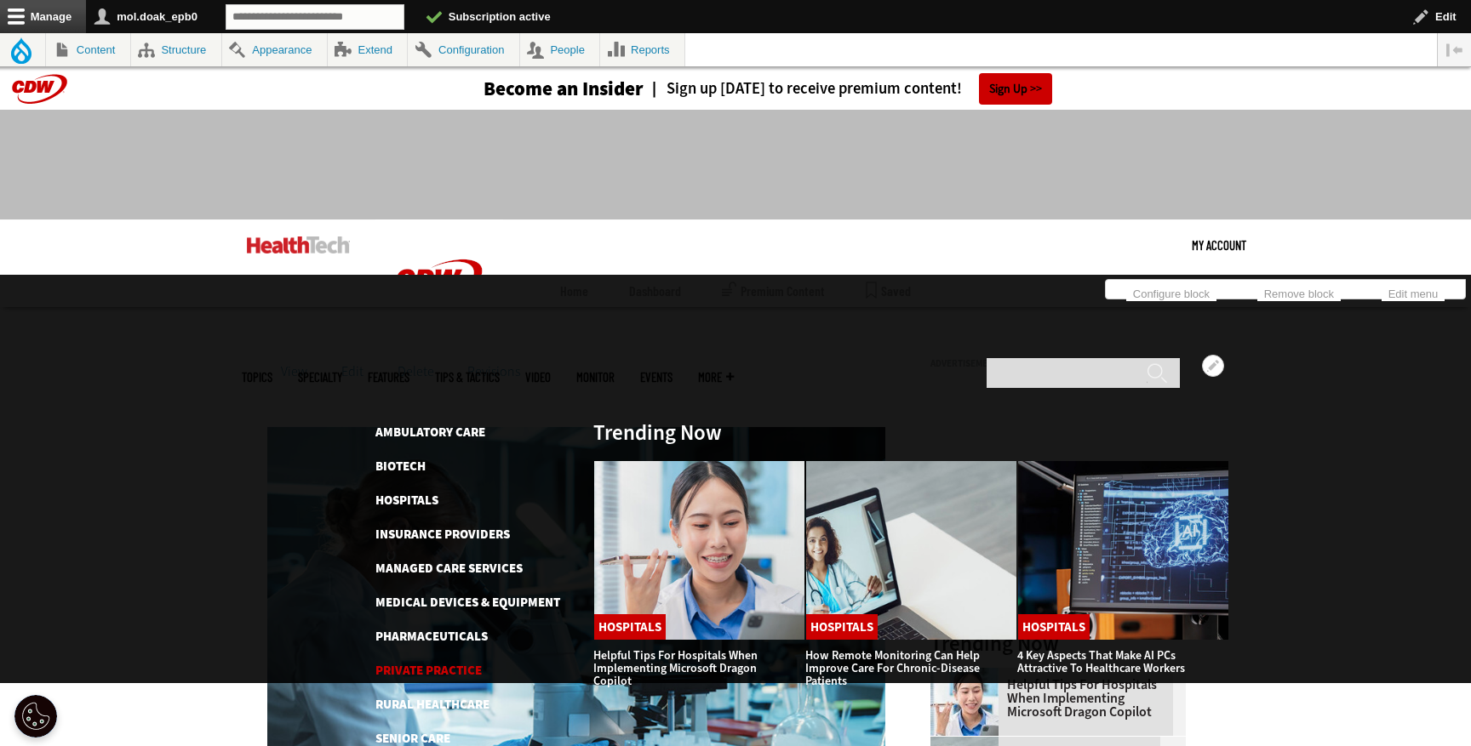
click at [440, 662] on link "Private Practice" at bounding box center [428, 670] width 106 height 17
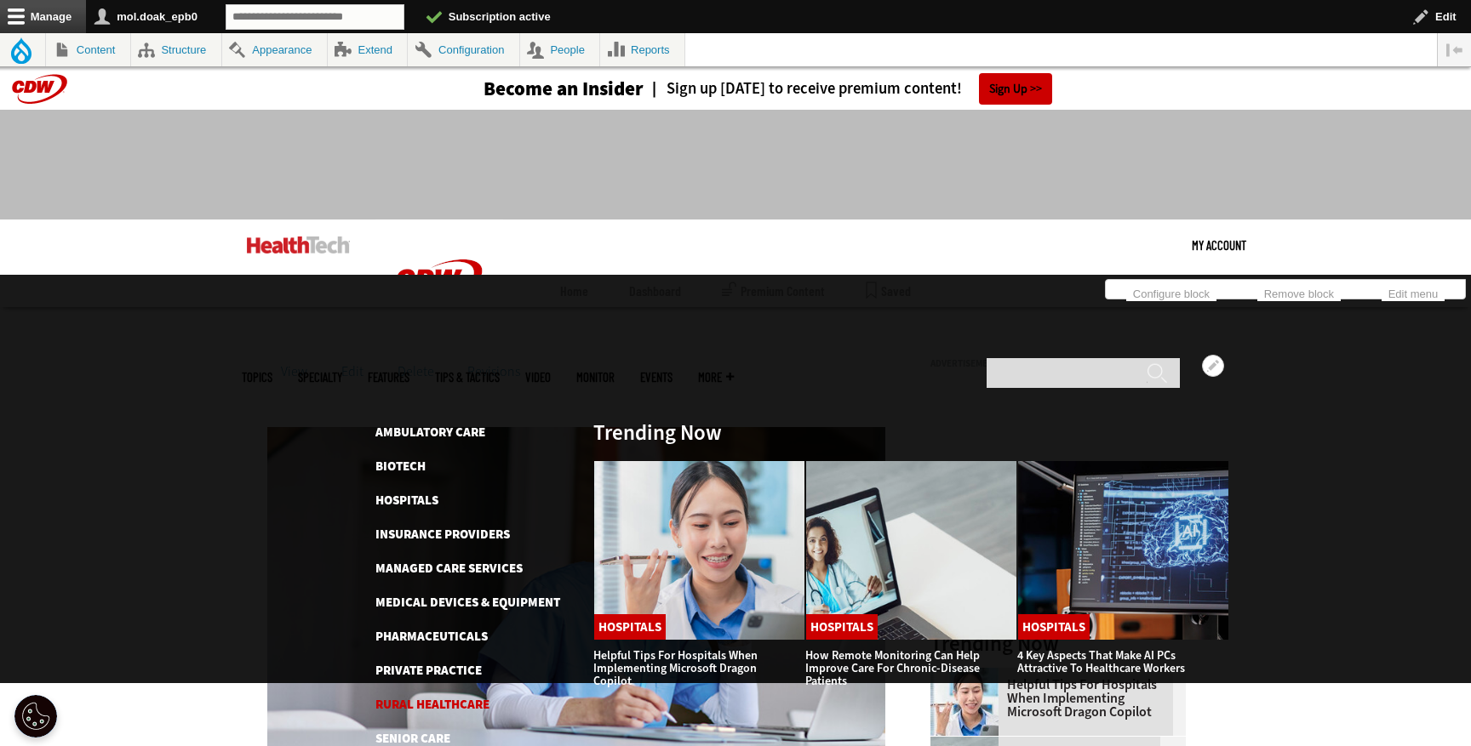
click at [444, 696] on link "Rural Healthcare" at bounding box center [432, 704] width 114 height 17
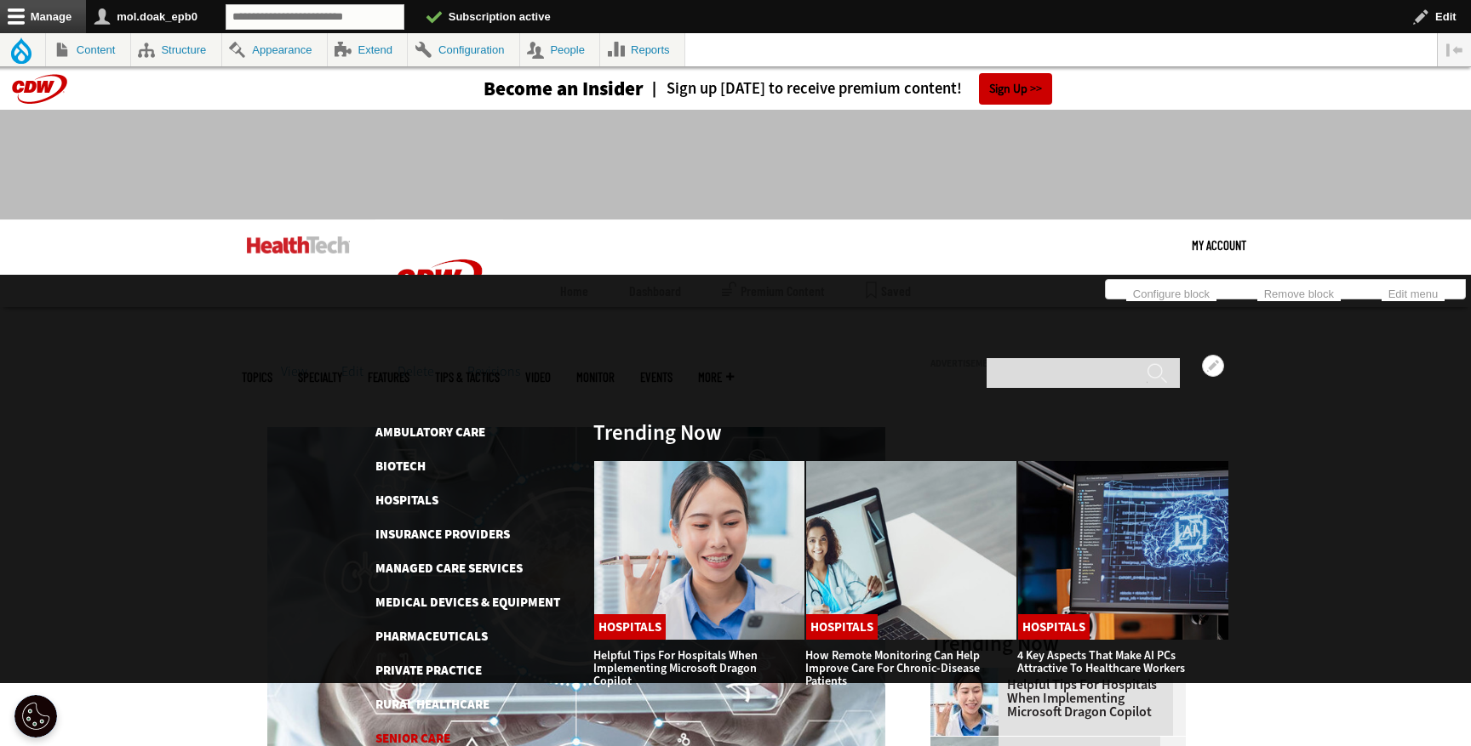
click at [421, 730] on link "Senior Care" at bounding box center [412, 738] width 75 height 17
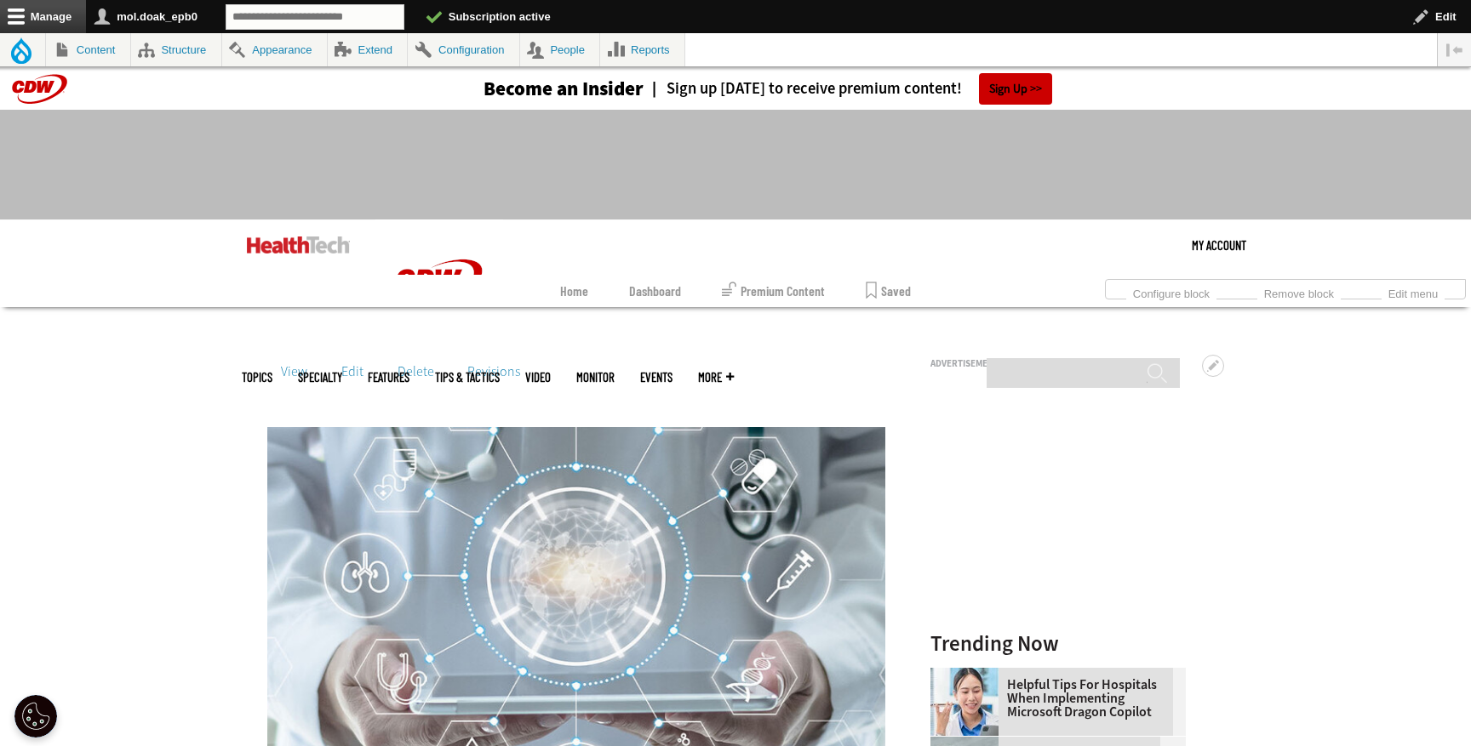
click at [409, 371] on link "Features" at bounding box center [389, 377] width 42 height 13
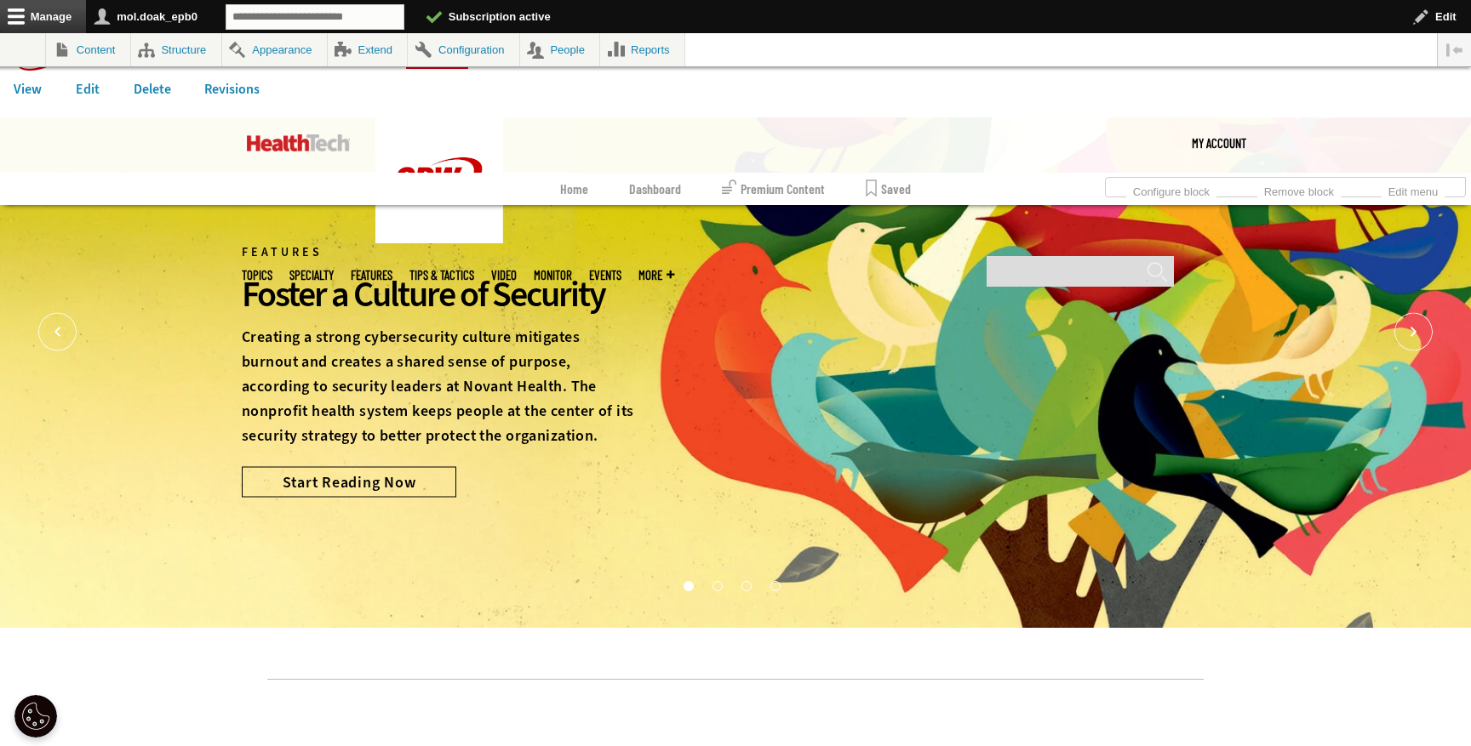
scroll to position [48, 0]
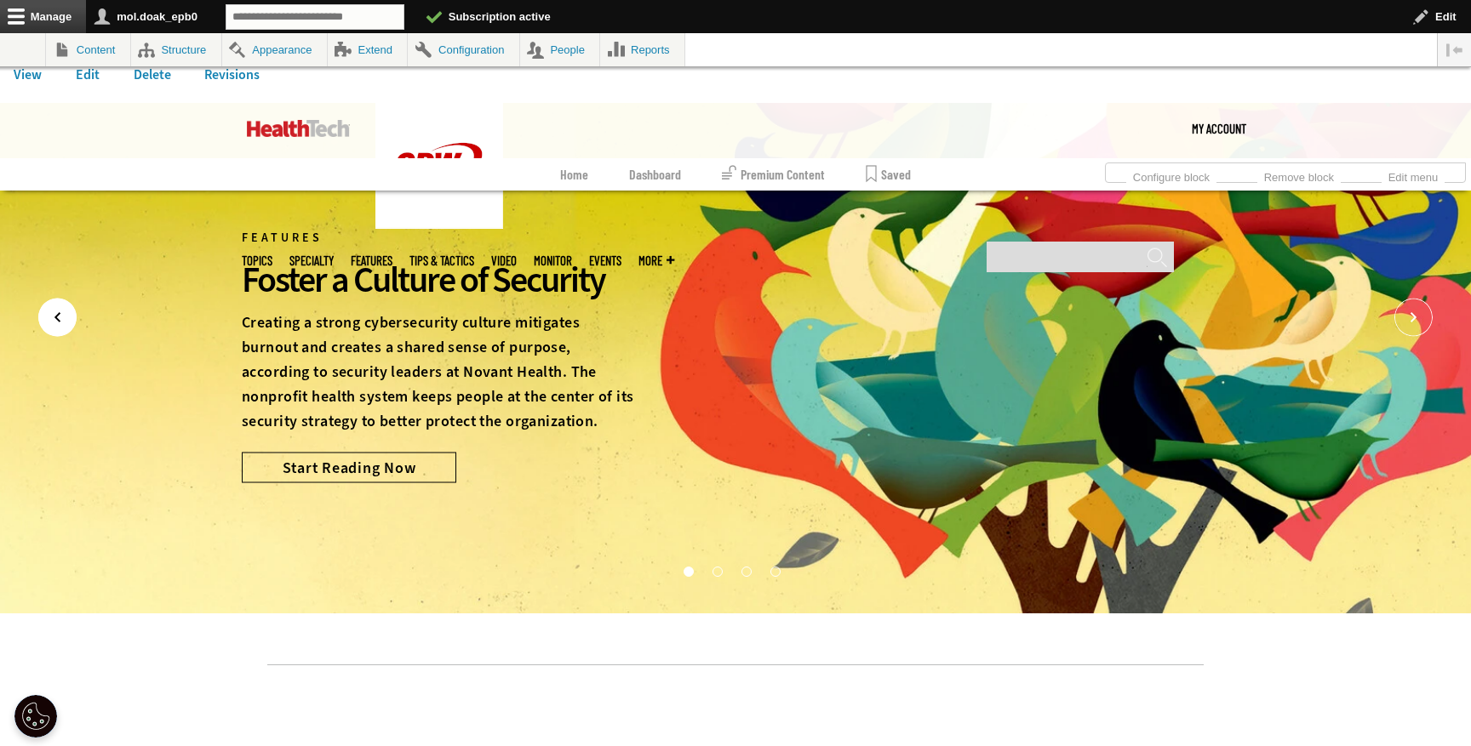
click at [69, 328] on icon "Prev" at bounding box center [57, 318] width 38 height 38
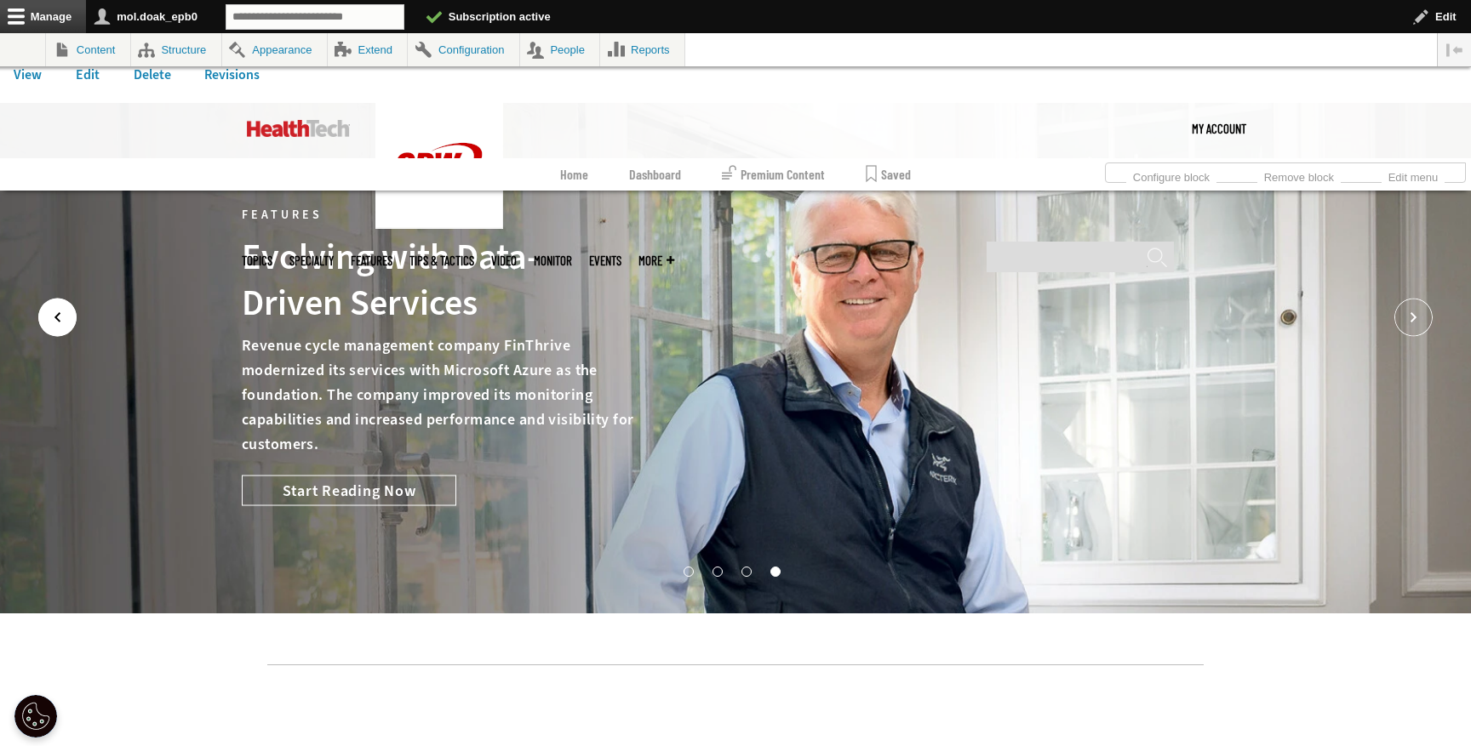
click at [69, 328] on icon "Prev" at bounding box center [57, 318] width 38 height 38
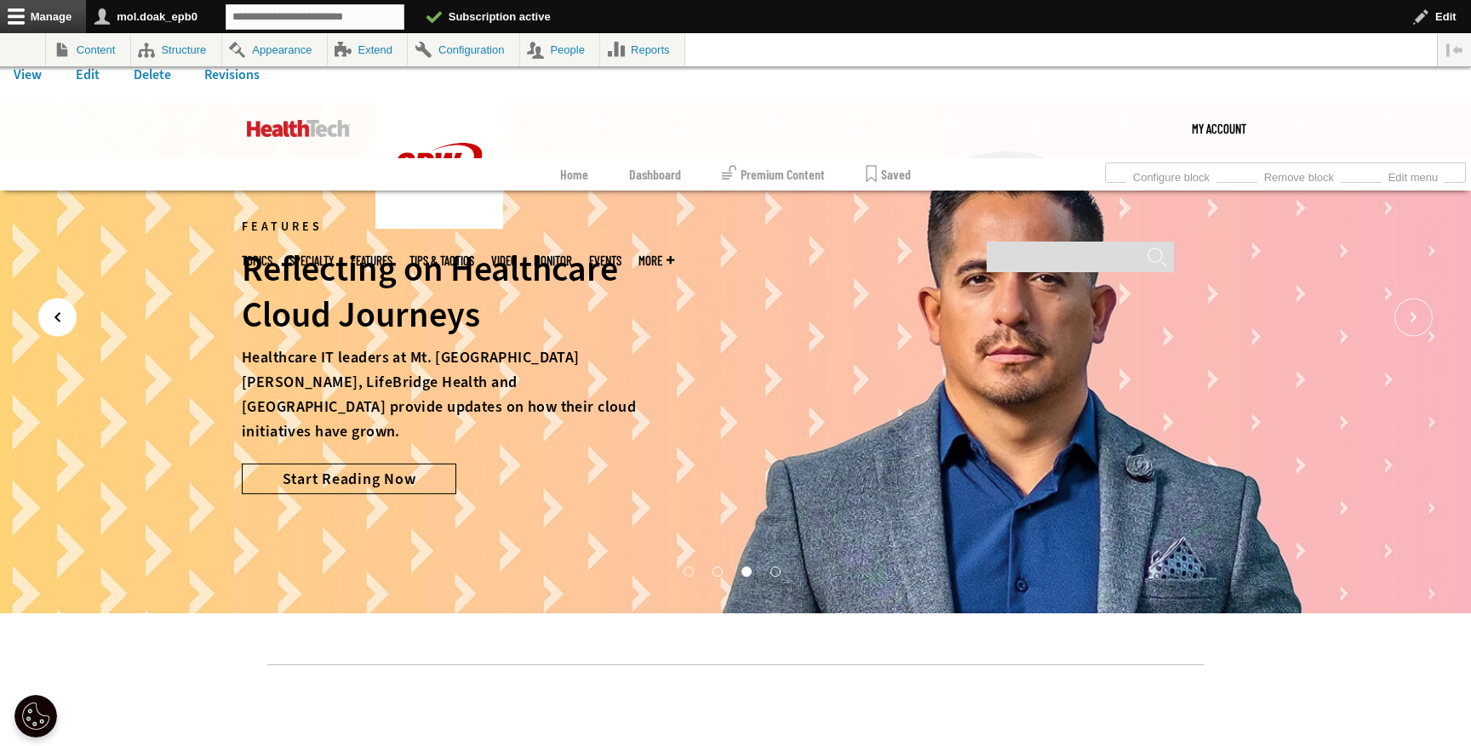
click at [69, 328] on icon "Prev" at bounding box center [57, 318] width 38 height 38
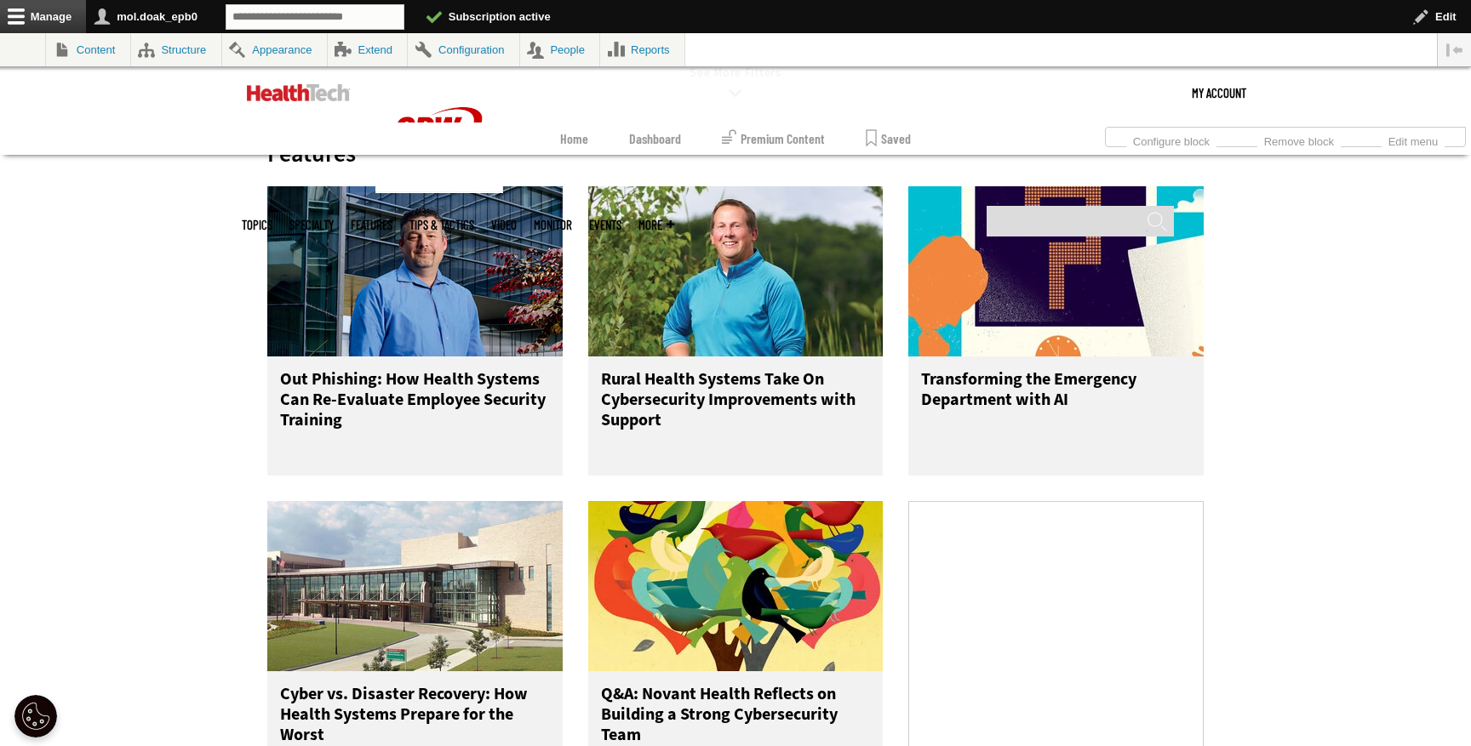
scroll to position [0, 0]
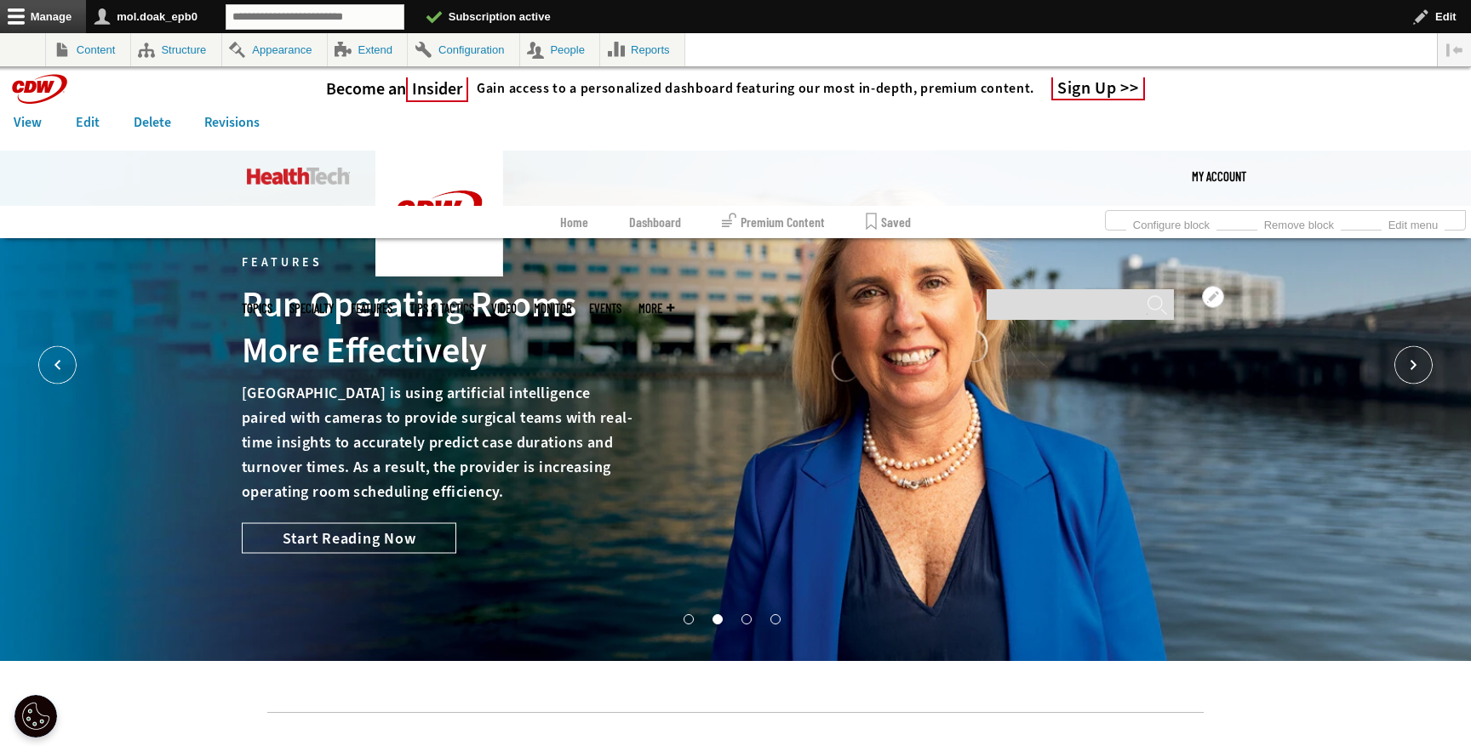
click at [474, 302] on link "Tips & Tactics" at bounding box center [441, 308] width 65 height 13
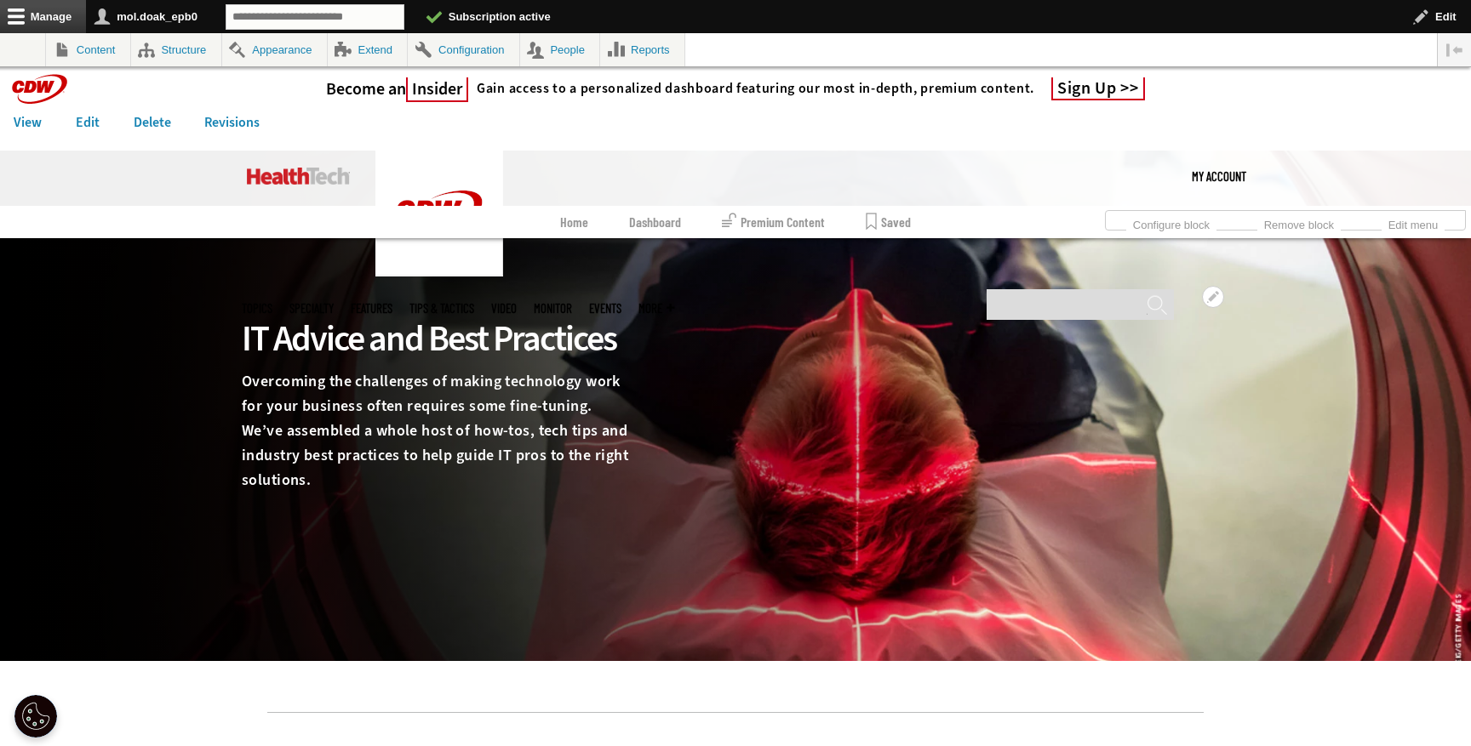
click at [517, 302] on link "Video" at bounding box center [504, 308] width 26 height 13
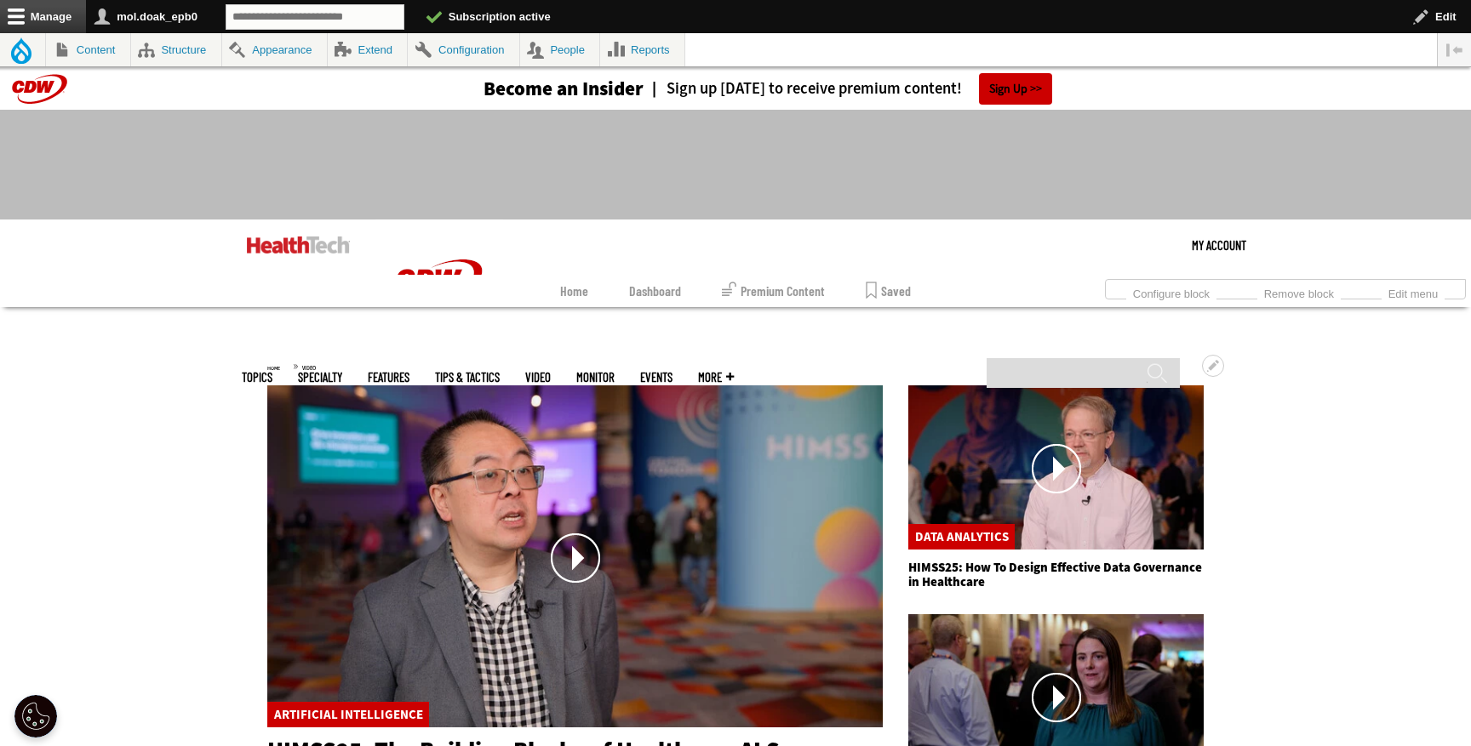
click at [614, 371] on link "MonITor" at bounding box center [595, 377] width 38 height 13
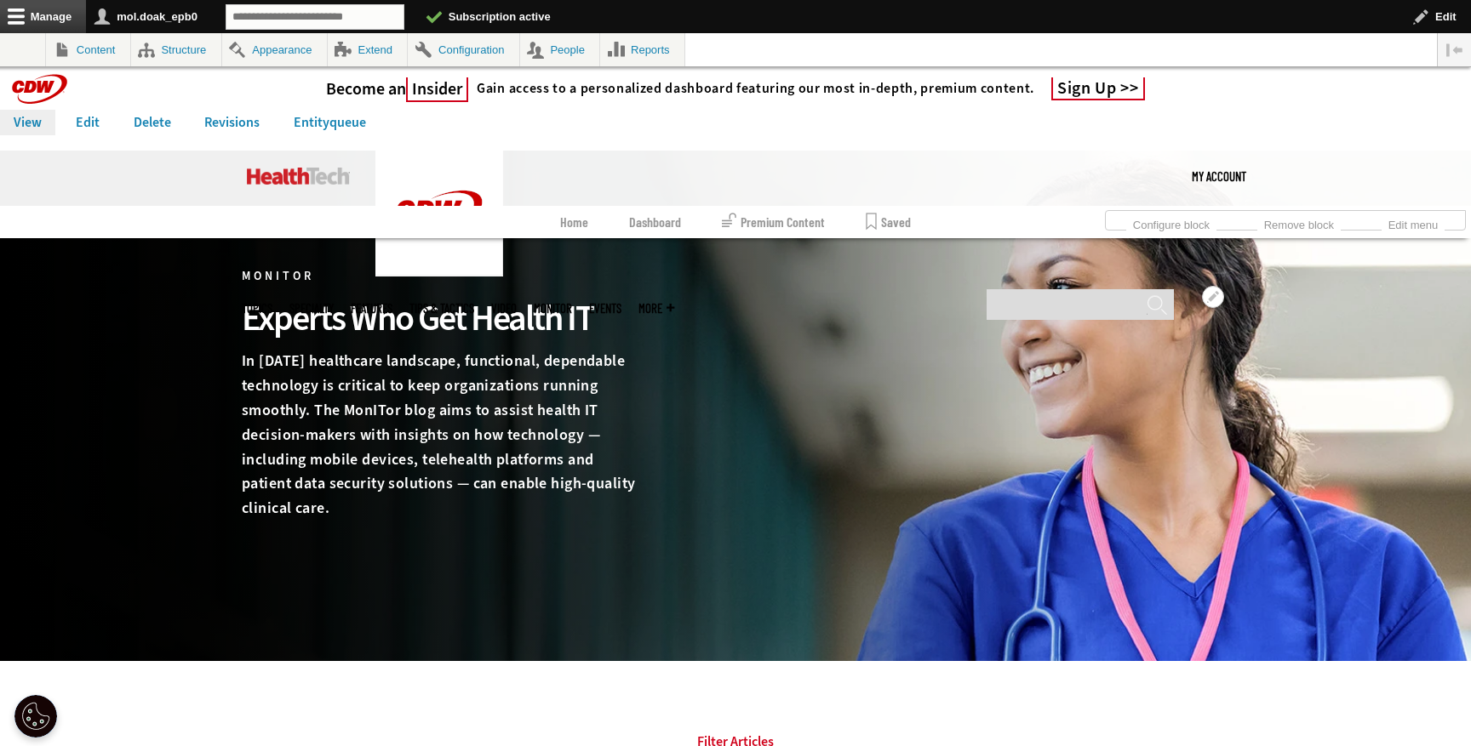
click at [517, 302] on link "Video" at bounding box center [504, 308] width 26 height 13
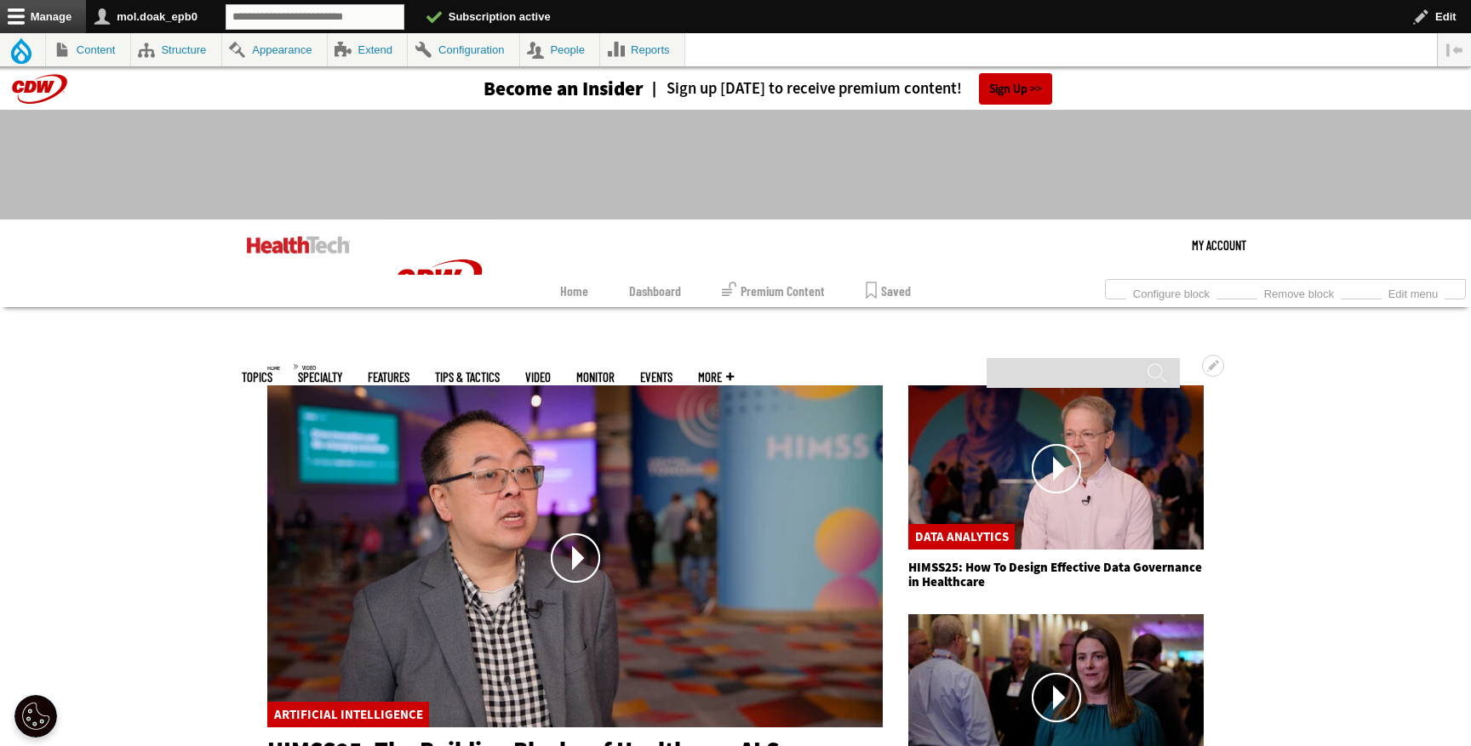
click at [614, 371] on link "MonITor" at bounding box center [595, 377] width 38 height 13
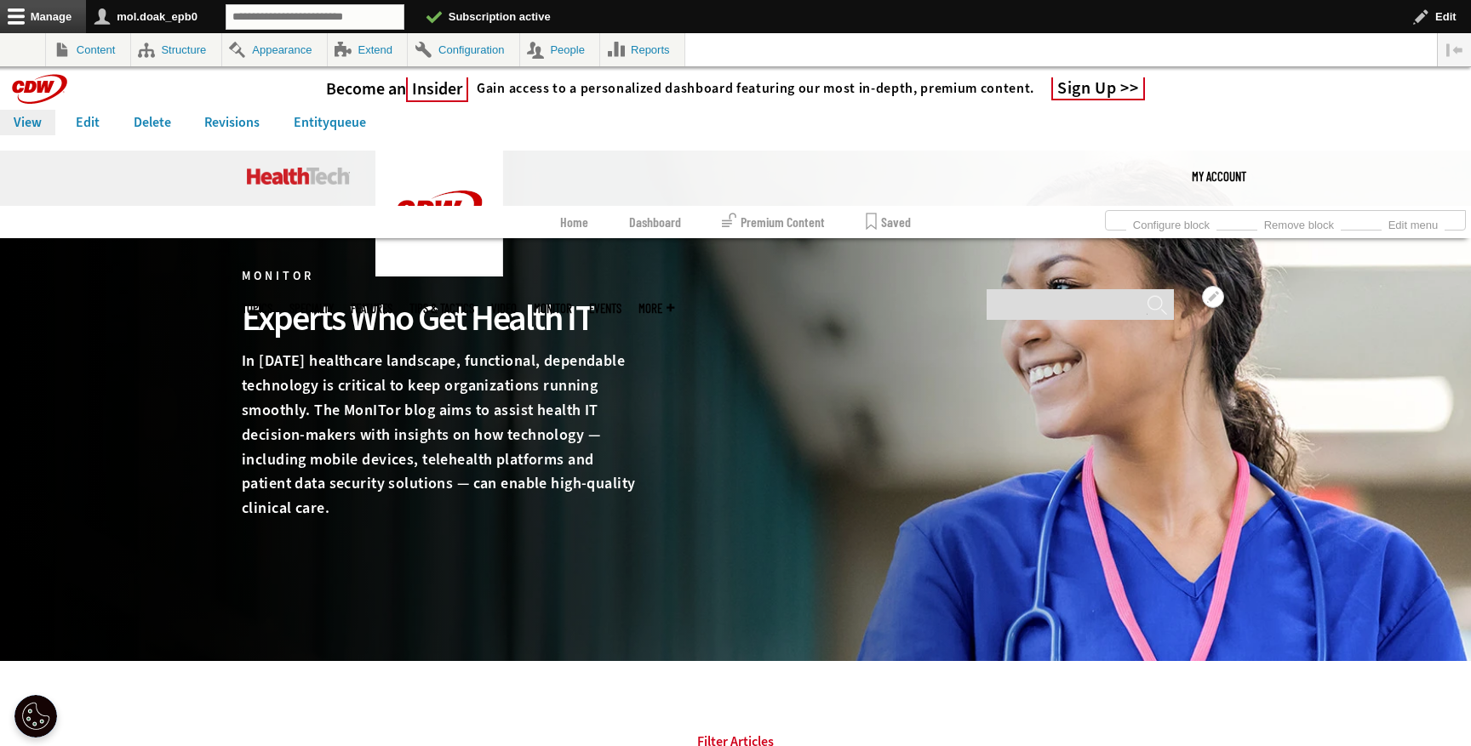
click at [621, 302] on link "Events" at bounding box center [605, 308] width 32 height 13
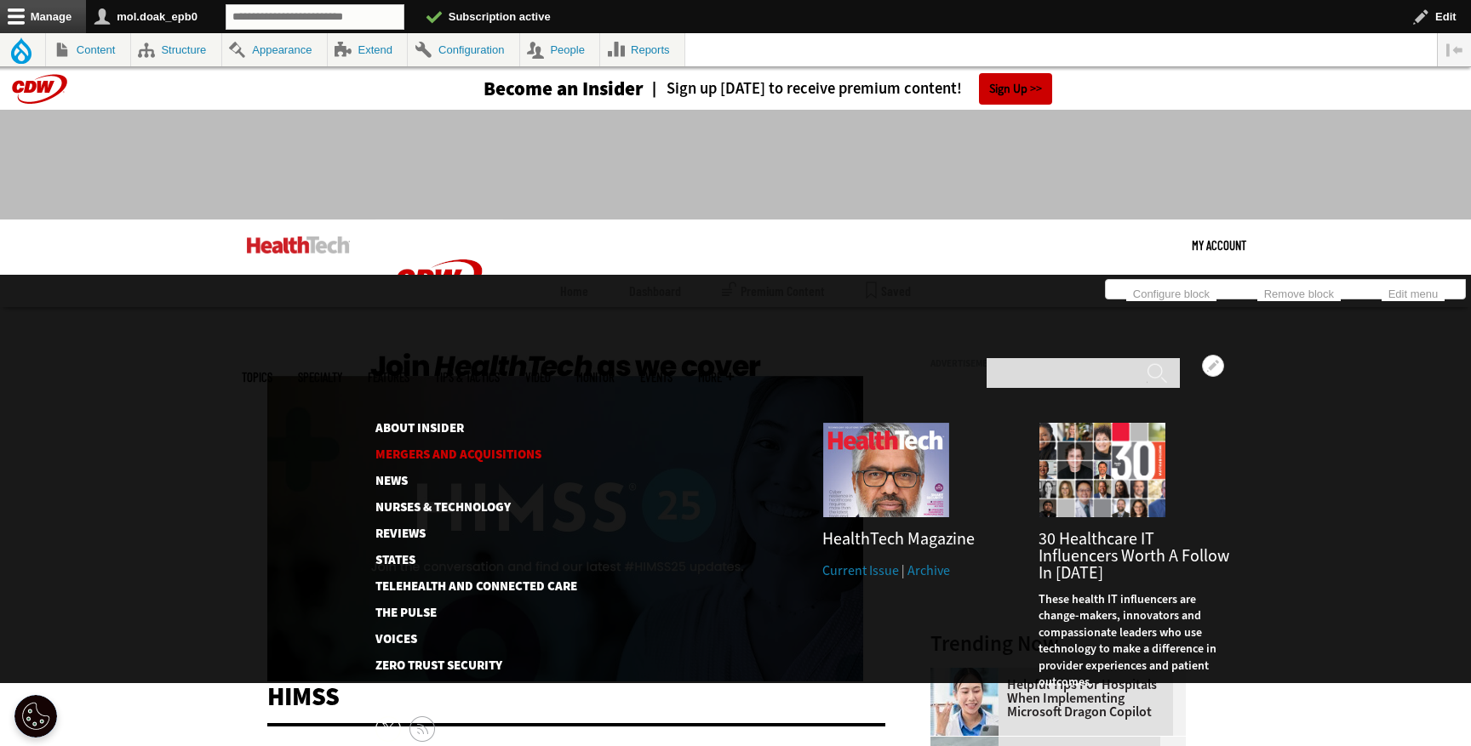
click at [436, 448] on link "Mergers and Acquisitions" at bounding box center [462, 454] width 174 height 13
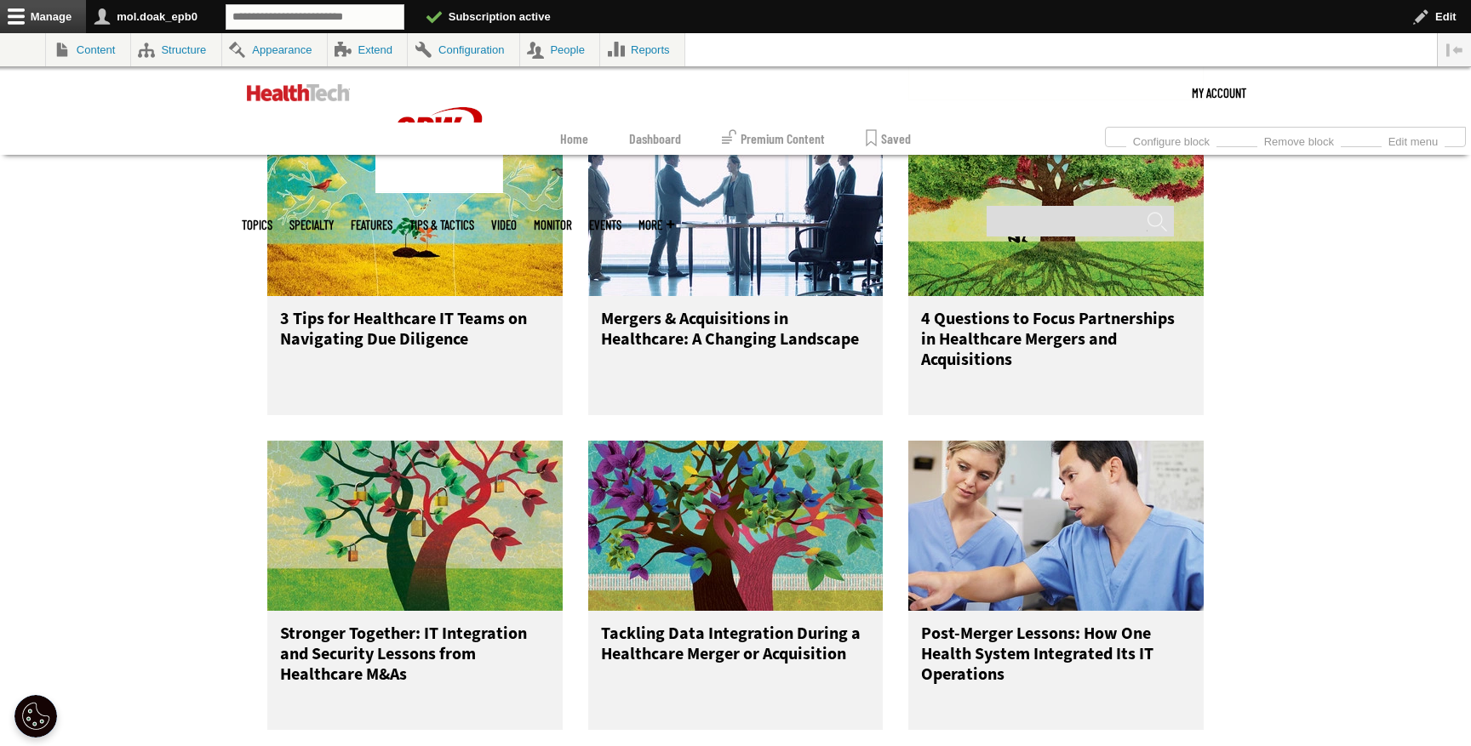
scroll to position [990, 0]
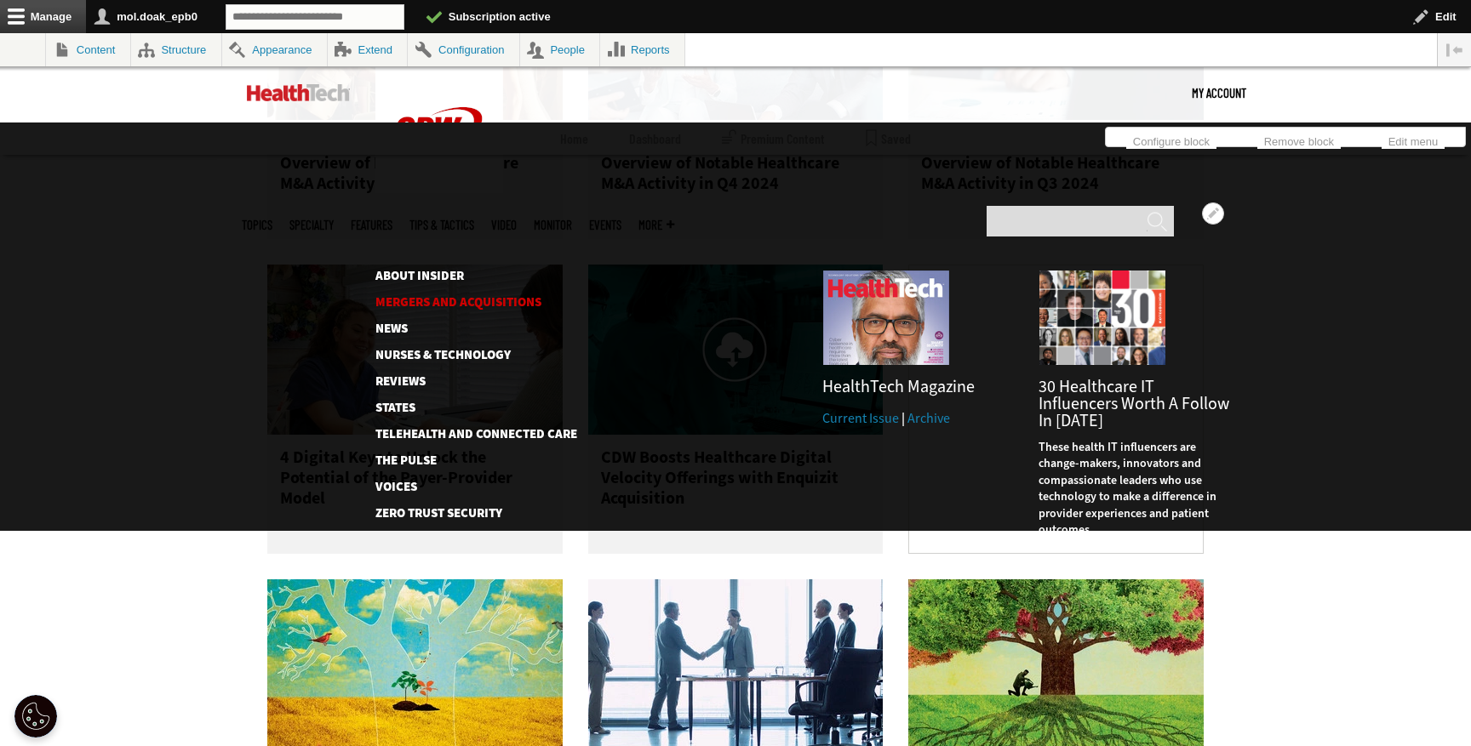
click at [415, 296] on link "Mergers and Acquisitions" at bounding box center [466, 302] width 183 height 13
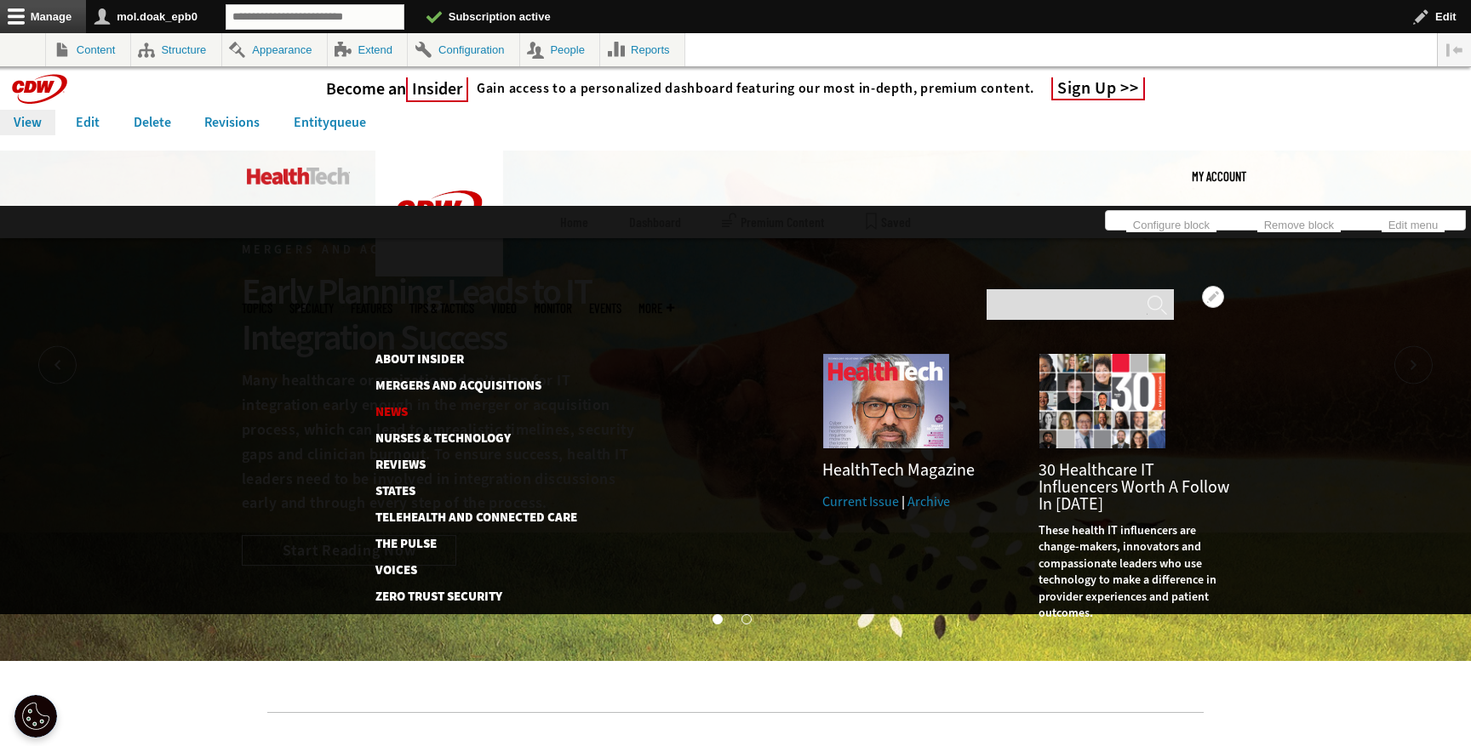
click at [394, 406] on link "News" at bounding box center [466, 412] width 183 height 13
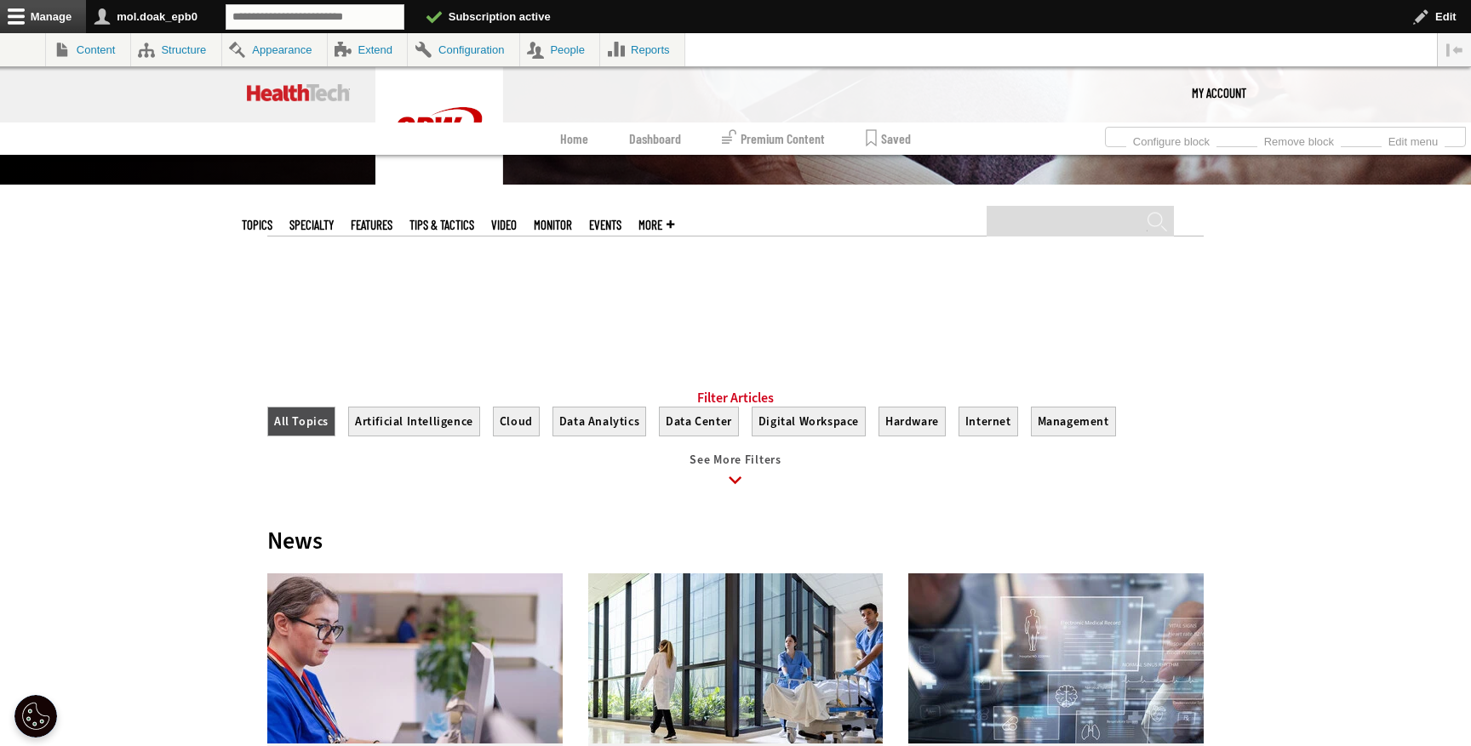
scroll to position [370, 0]
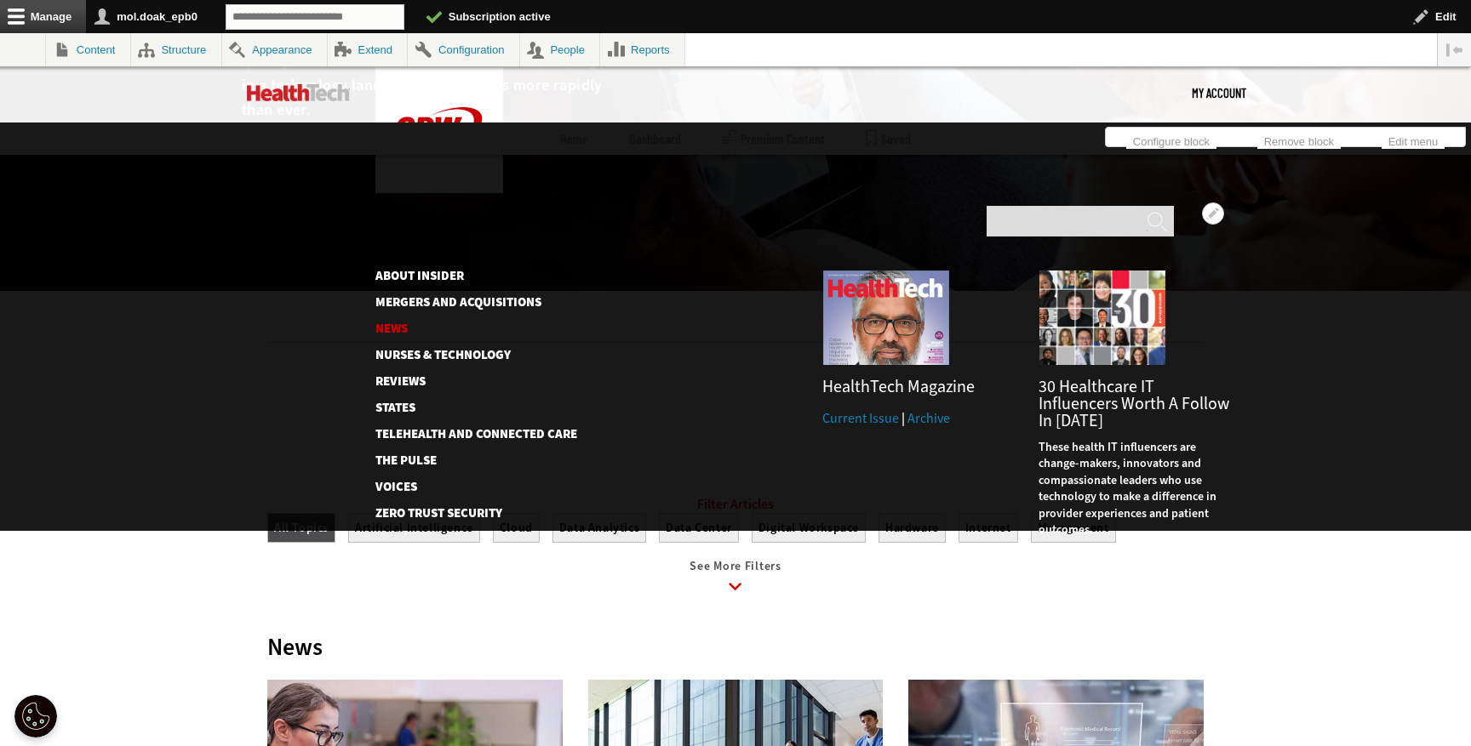
click at [396, 323] on link "News" at bounding box center [466, 329] width 183 height 13
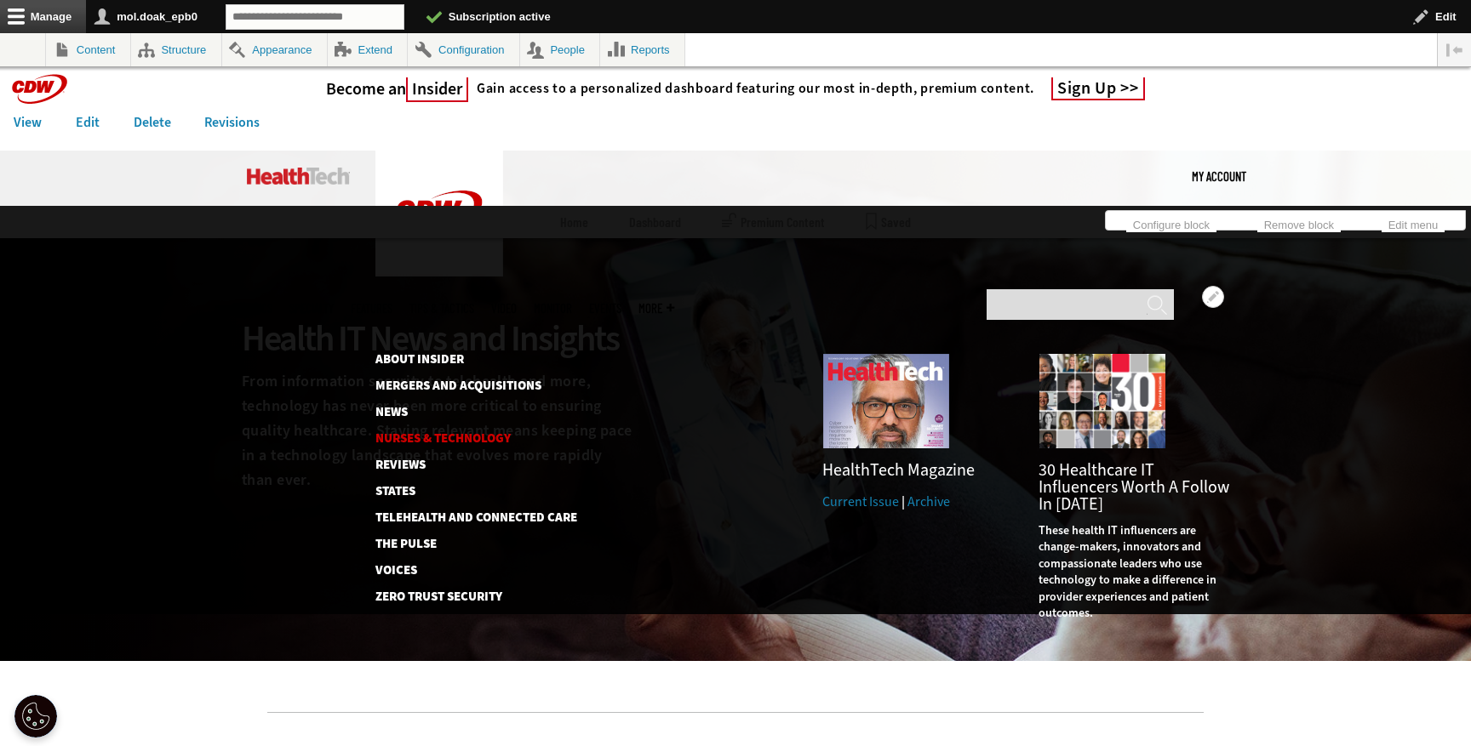
click at [400, 432] on link "Nurses & Technology" at bounding box center [466, 438] width 183 height 13
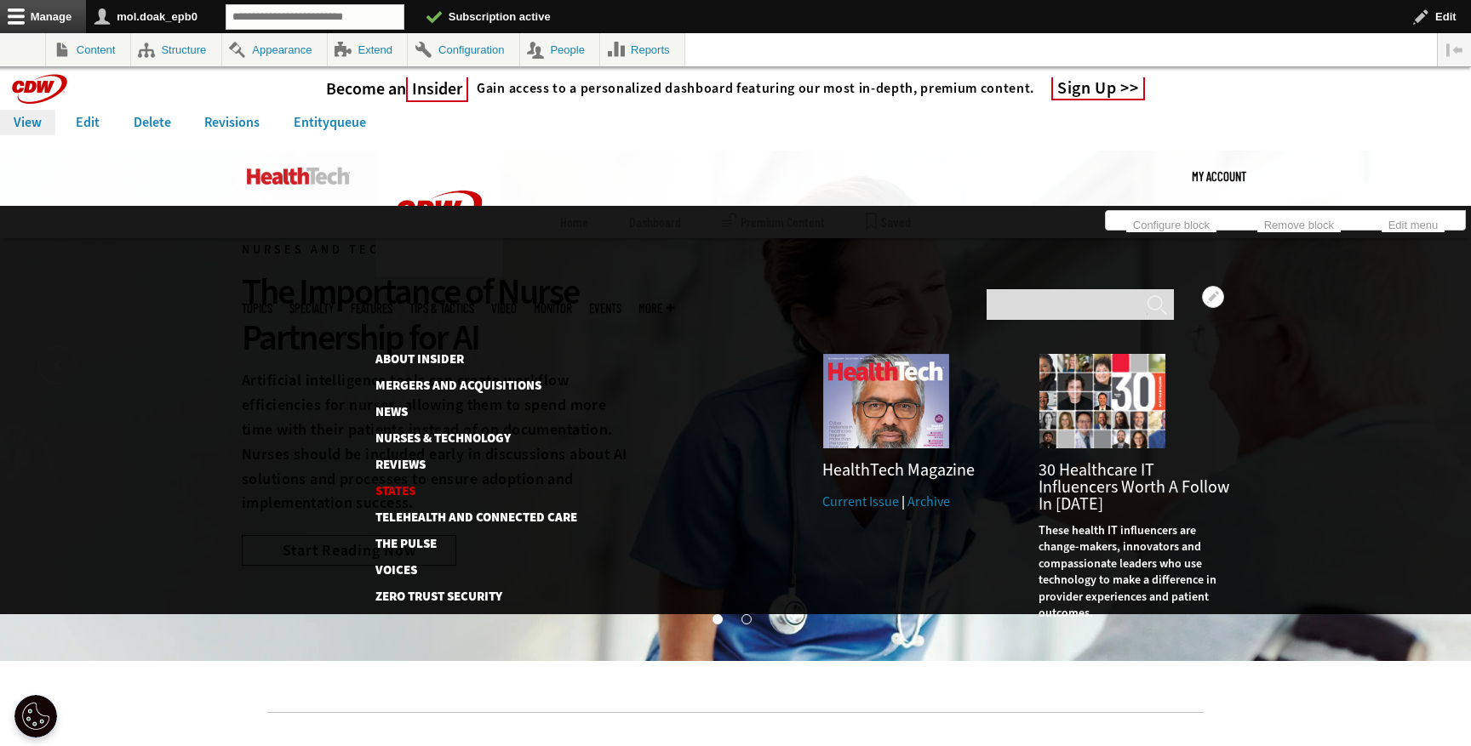
click at [406, 485] on link "States" at bounding box center [466, 491] width 183 height 13
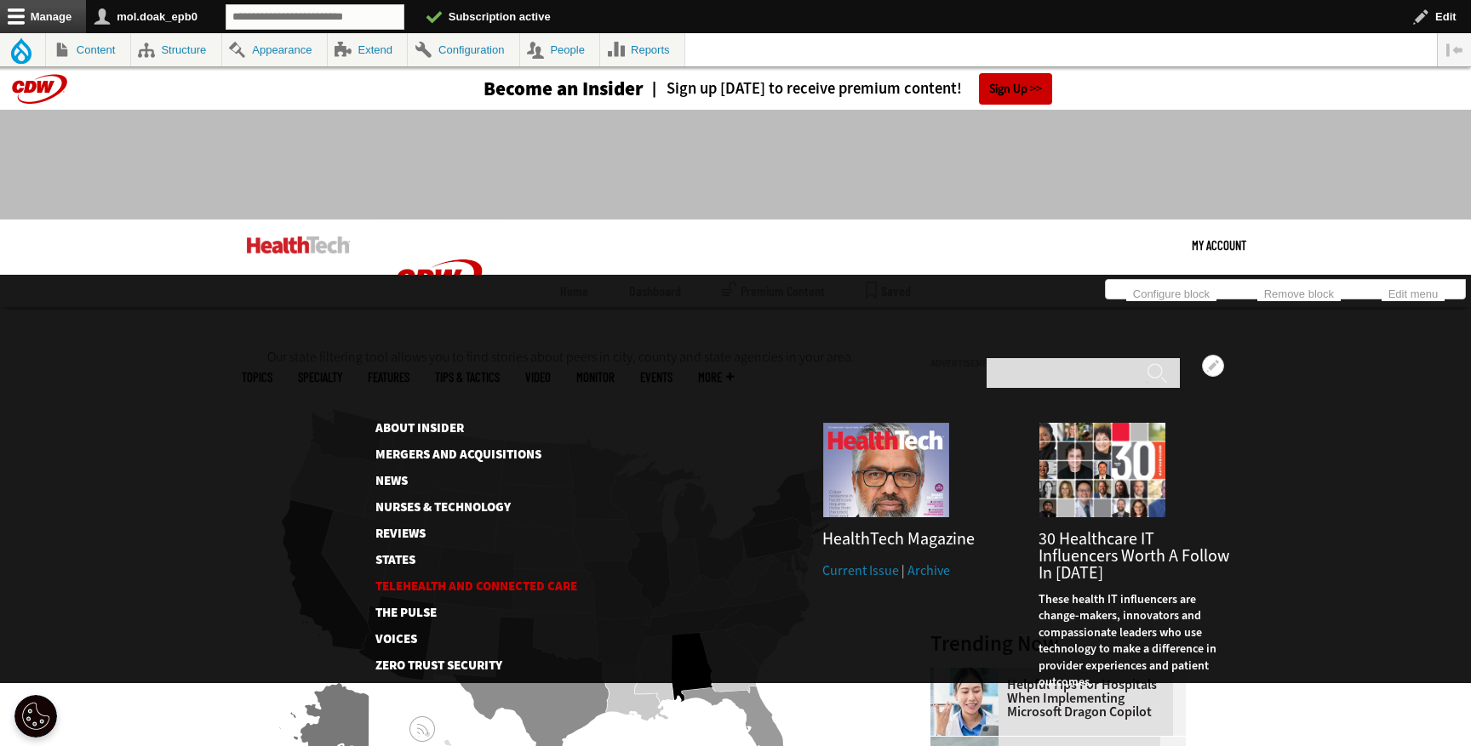
click at [430, 580] on link "Telehealth and Connected Care" at bounding box center [462, 586] width 174 height 13
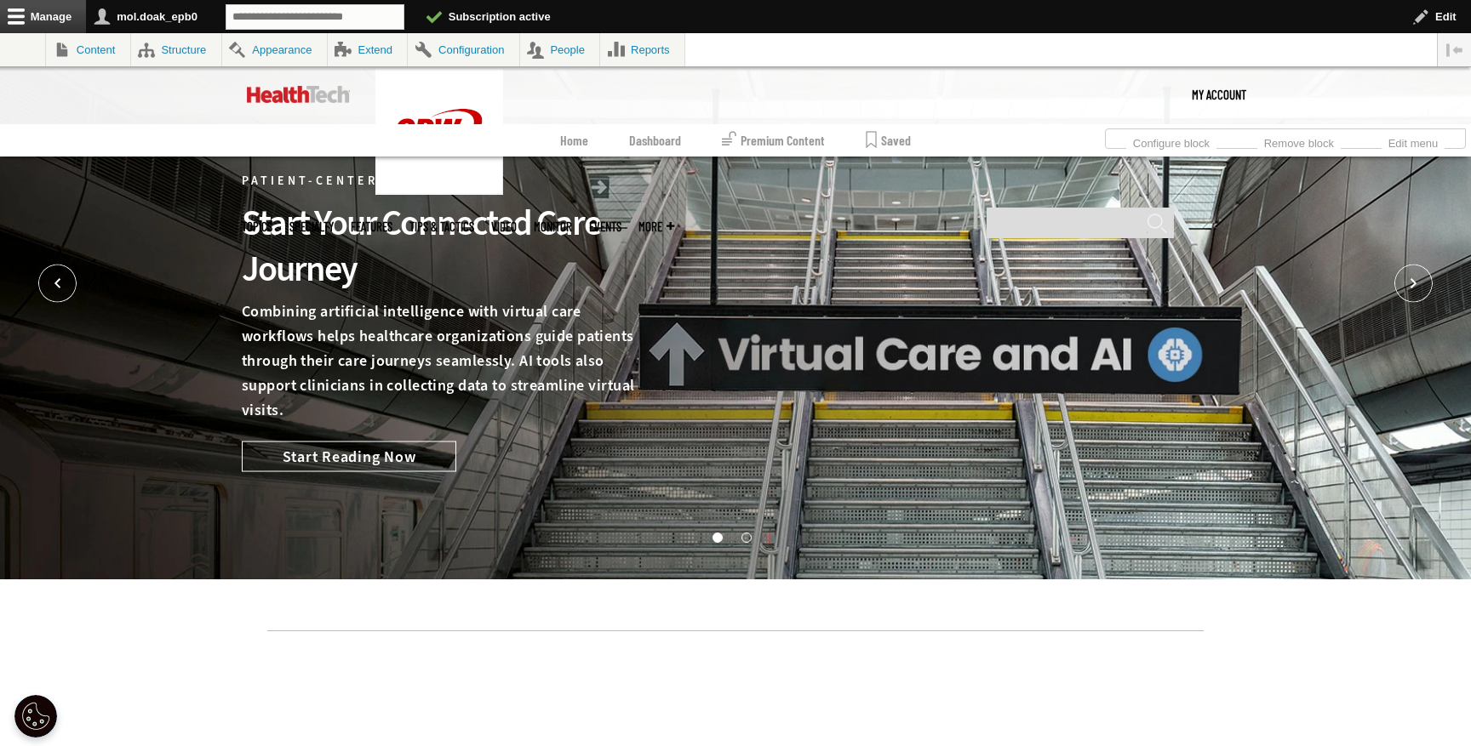
scroll to position [81, 0]
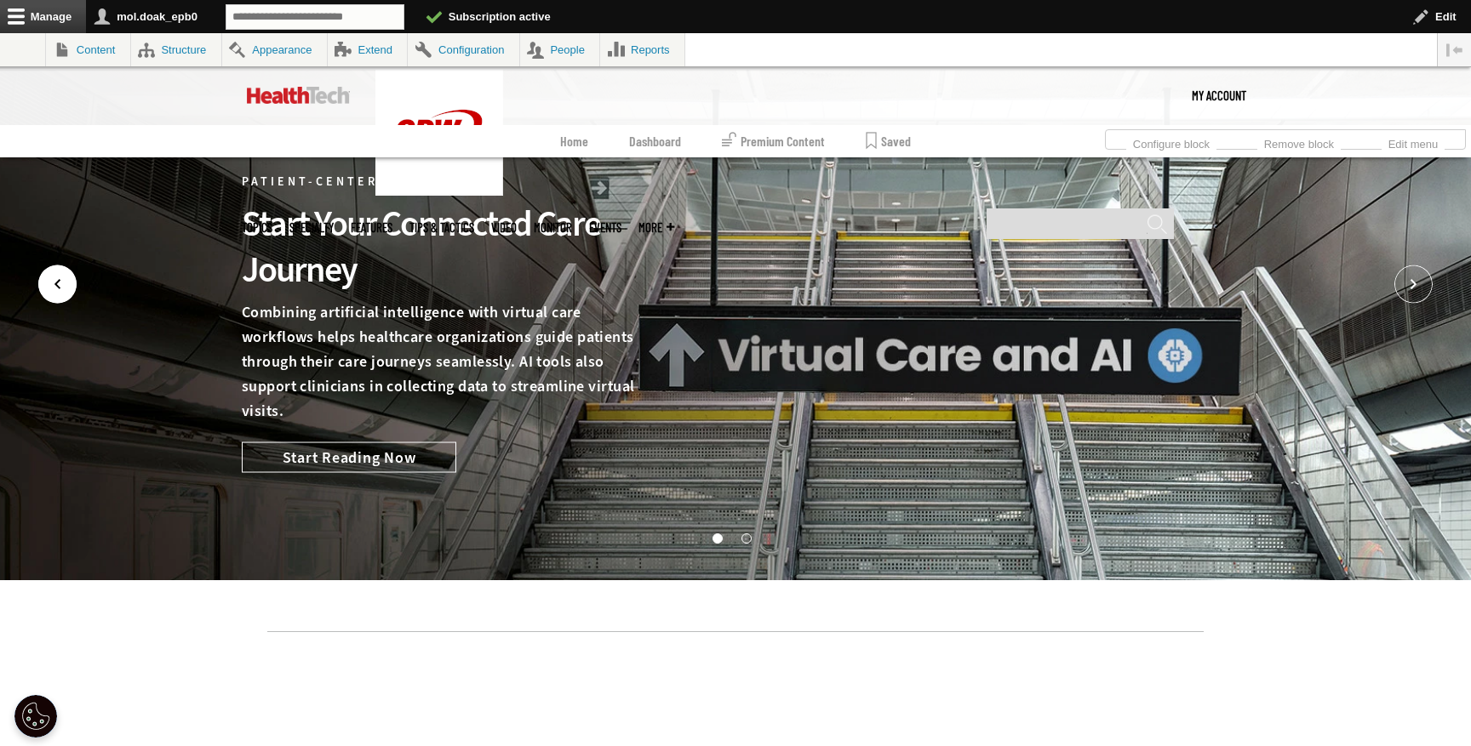
click at [55, 279] on icon "Prev" at bounding box center [57, 285] width 38 height 38
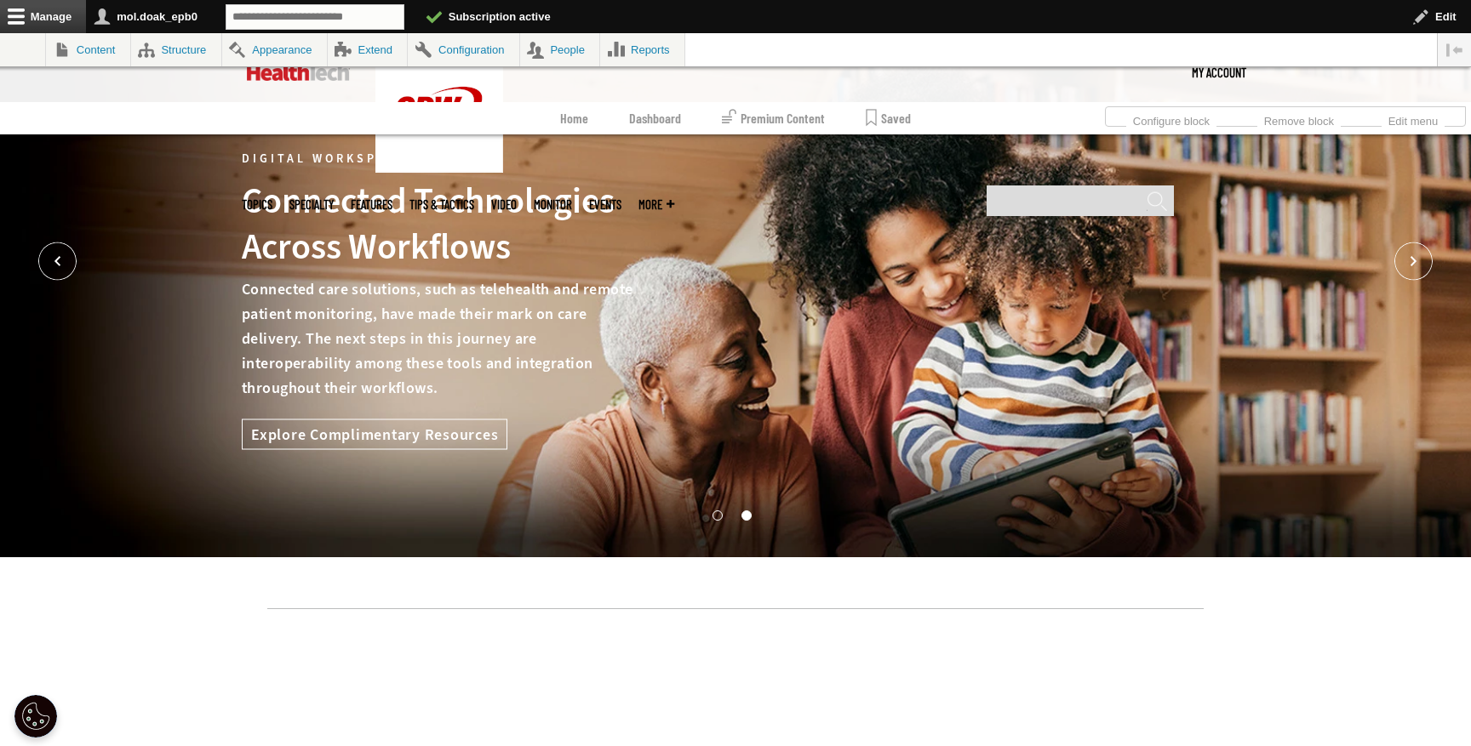
scroll to position [0, 0]
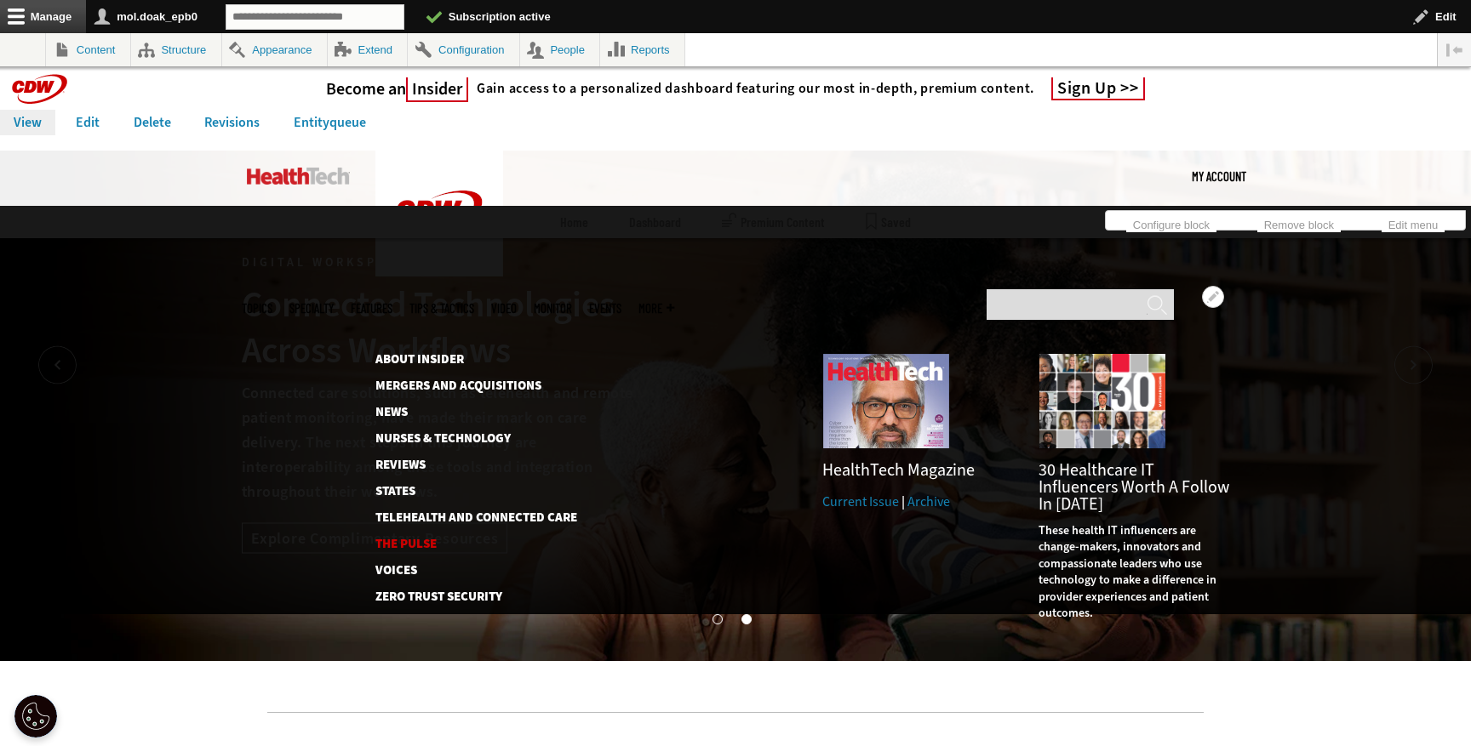
click at [412, 538] on link "The Pulse" at bounding box center [466, 544] width 183 height 13
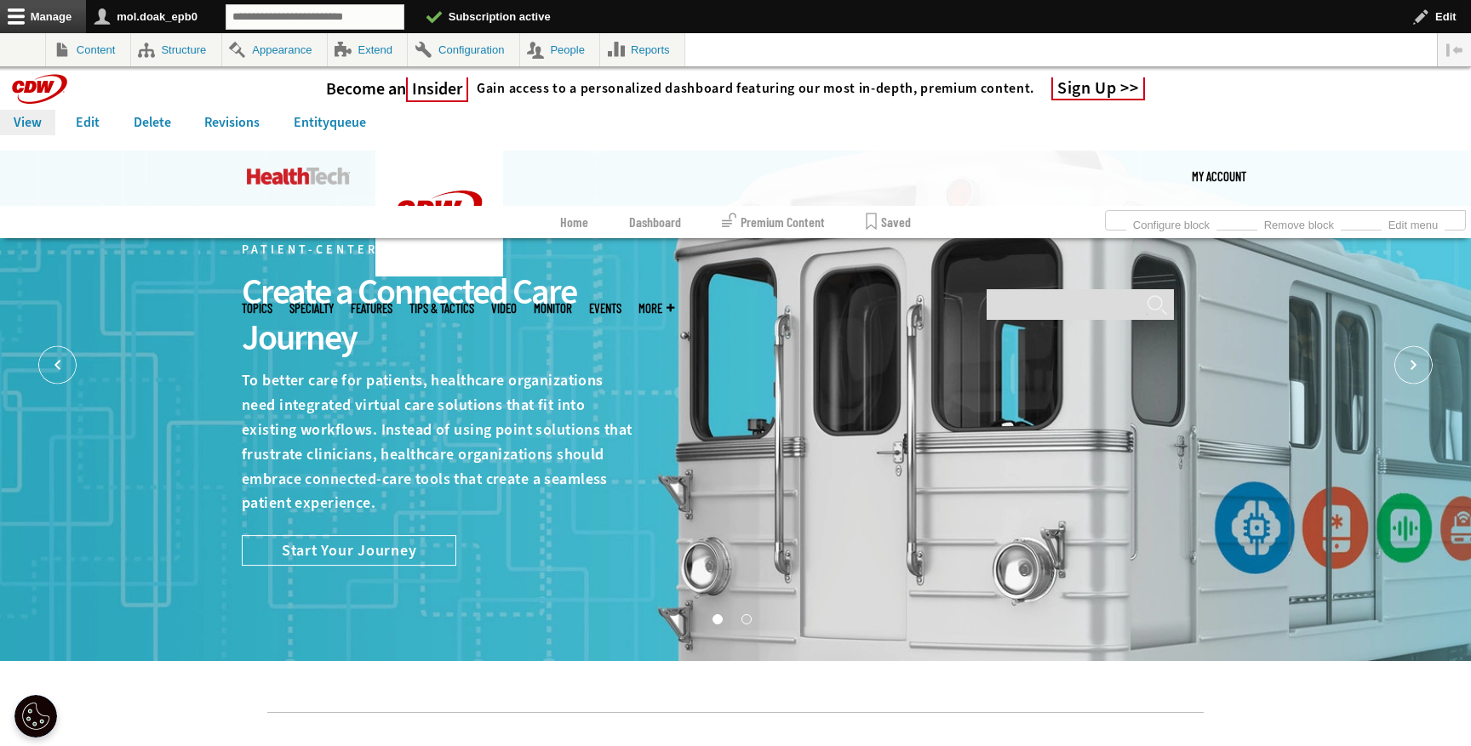
click at [63, 388] on img at bounding box center [735, 406] width 1471 height 511
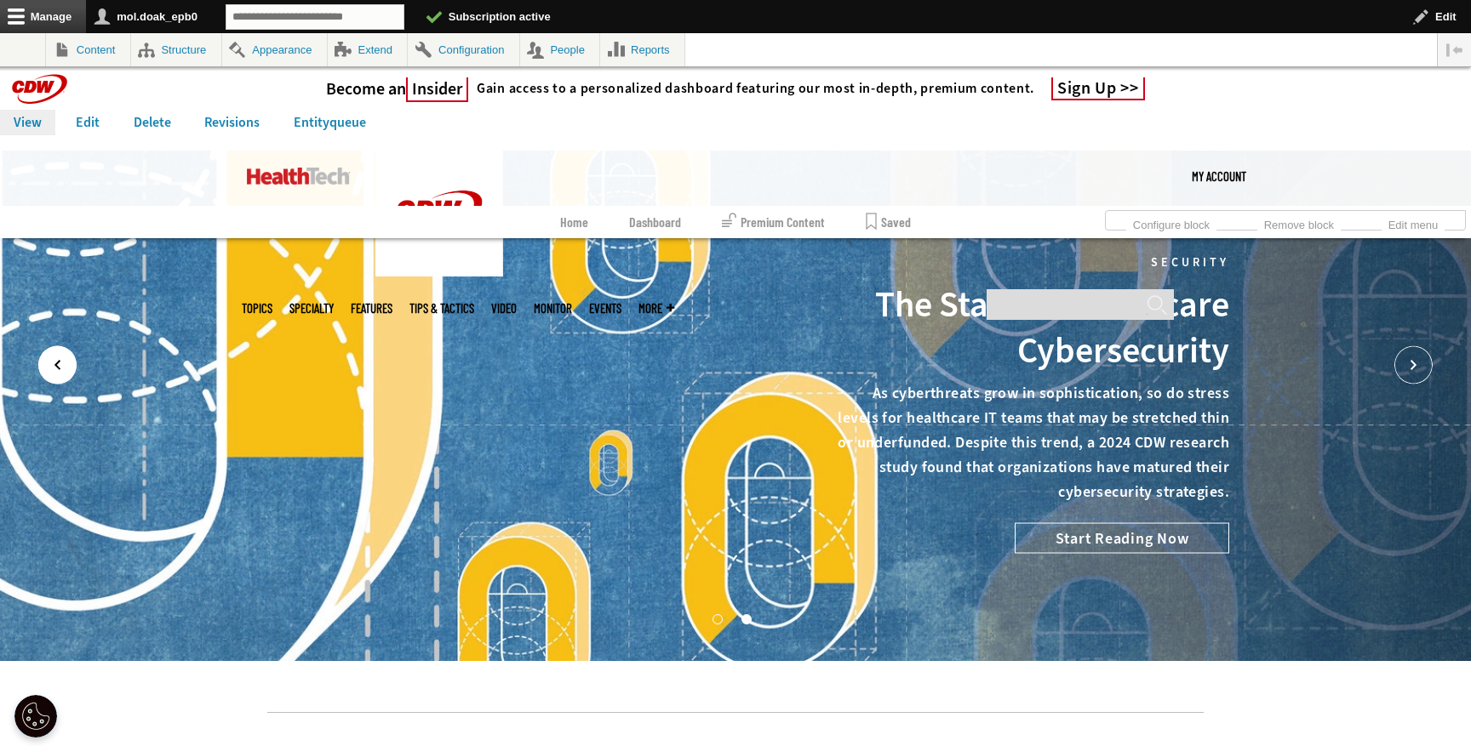
click at [62, 375] on icon "Prev" at bounding box center [57, 365] width 38 height 38
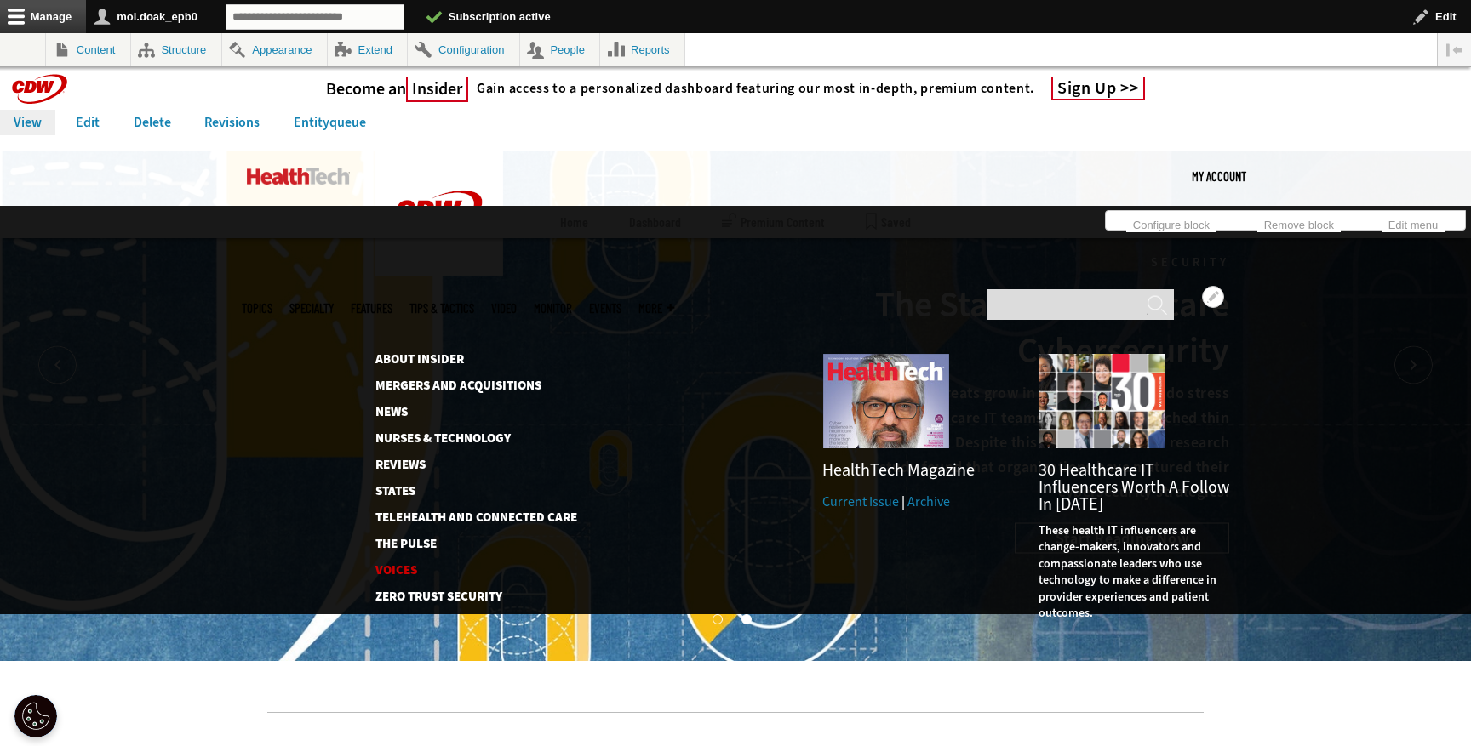
click at [404, 564] on link "Voices" at bounding box center [466, 570] width 183 height 13
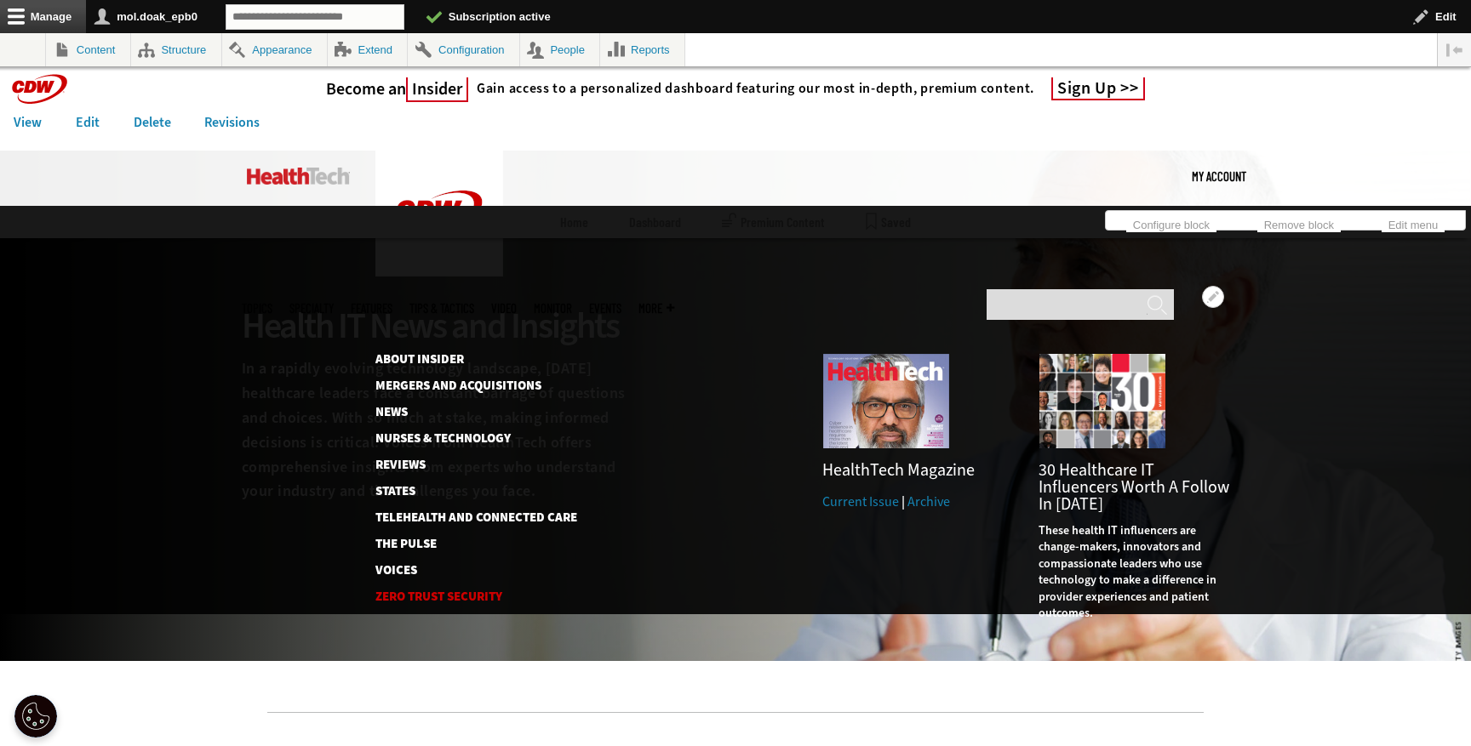
click at [442, 591] on link "Zero Trust Security" at bounding box center [475, 597] width 200 height 13
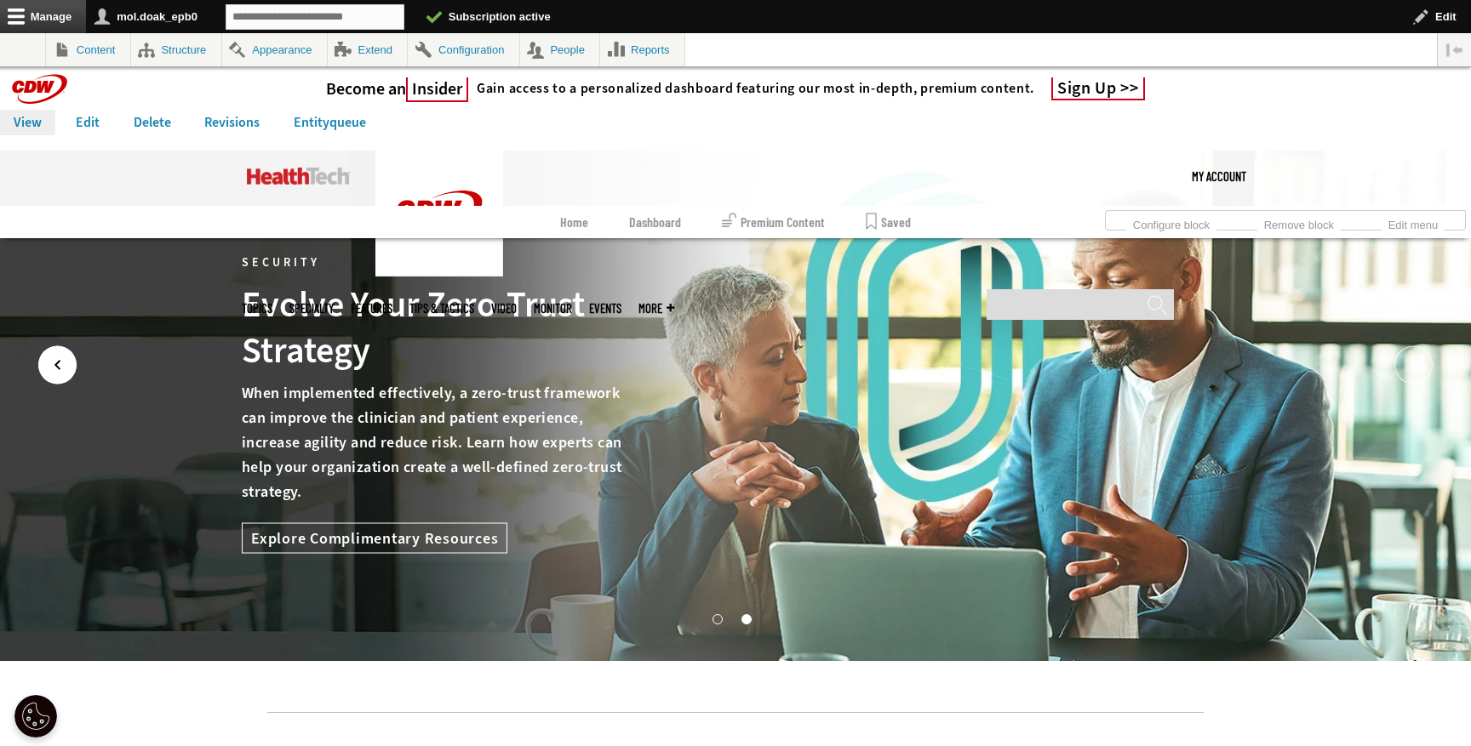
click at [71, 364] on icon "Prev" at bounding box center [57, 365] width 38 height 38
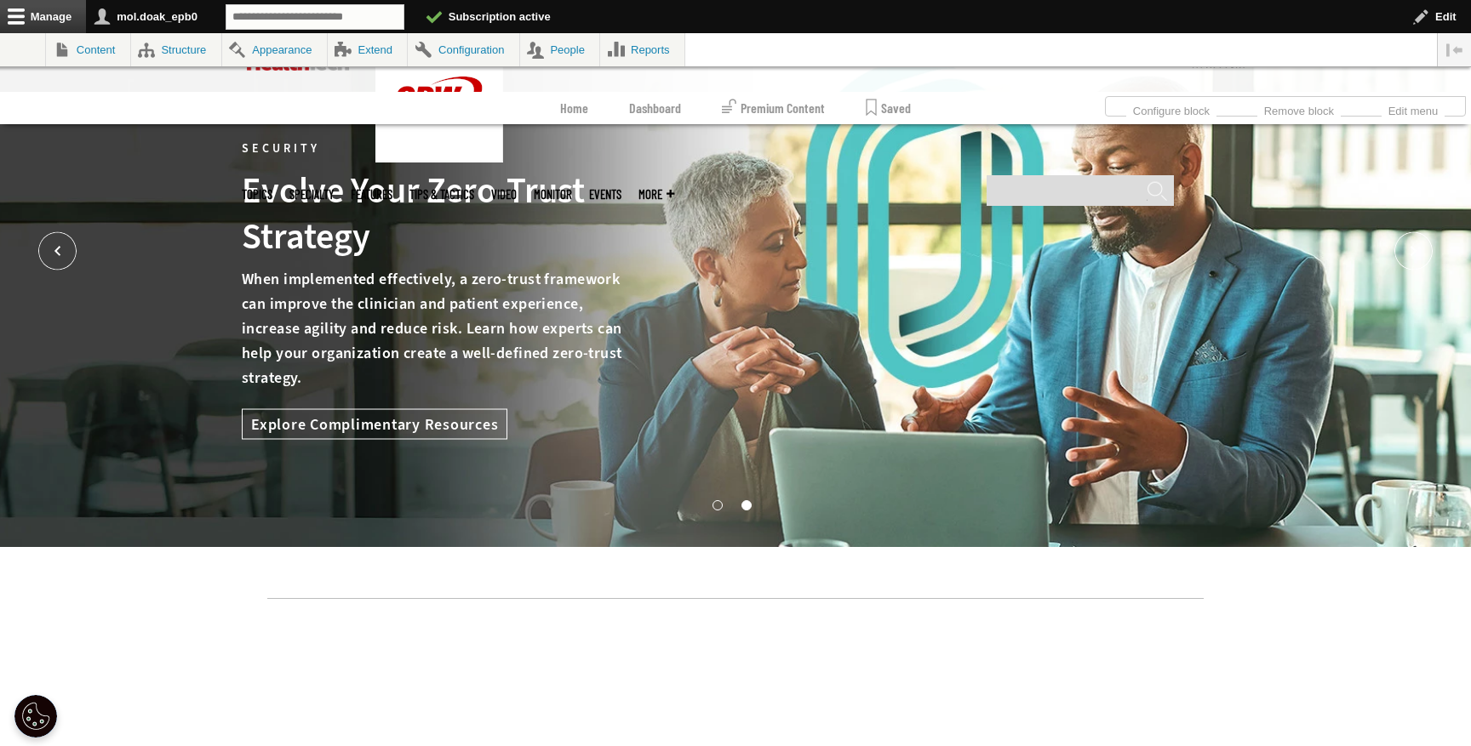
scroll to position [100, 0]
